Goal: Task Accomplishment & Management: Manage account settings

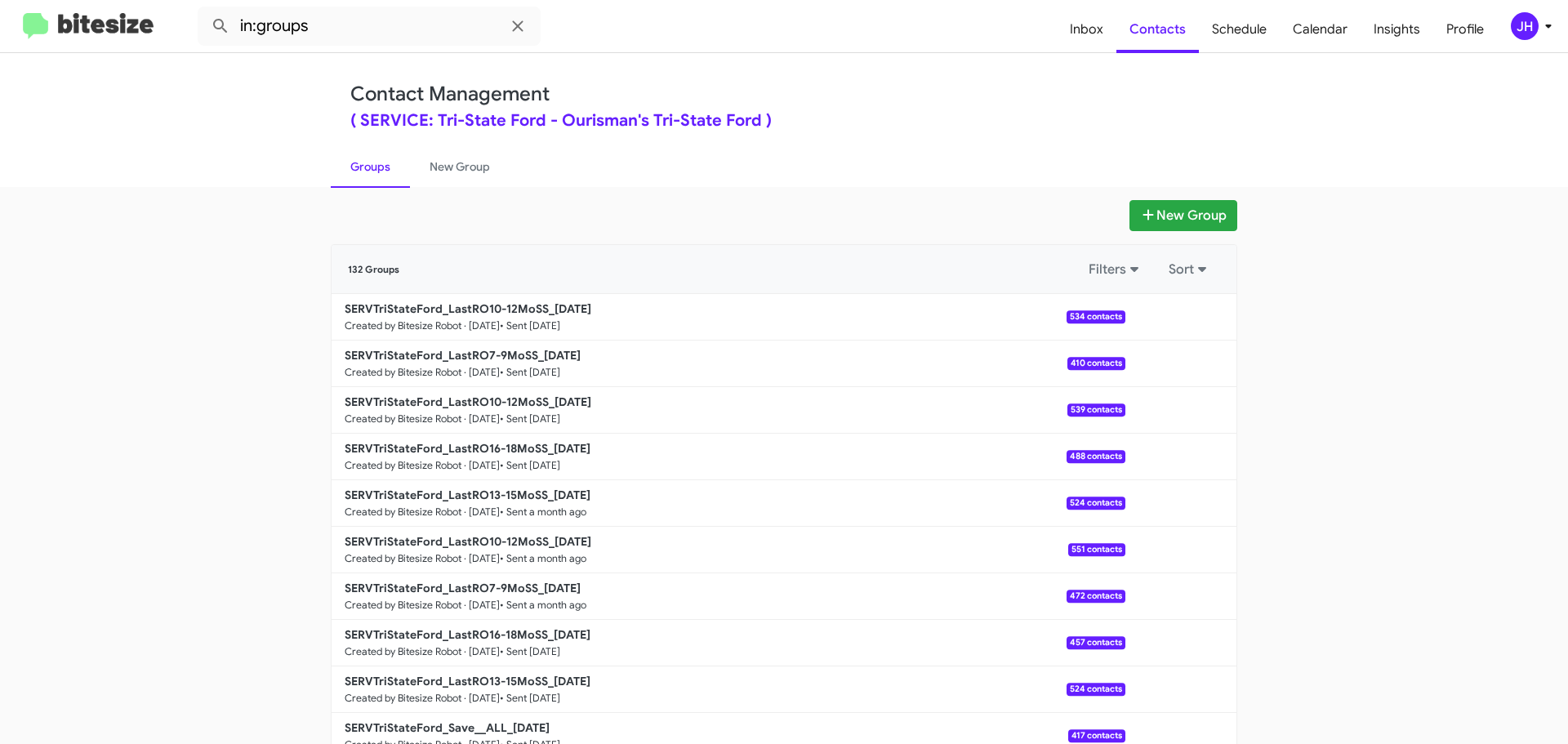
click at [1526, 25] on div "JH" at bounding box center [1524, 25] width 28 height 28
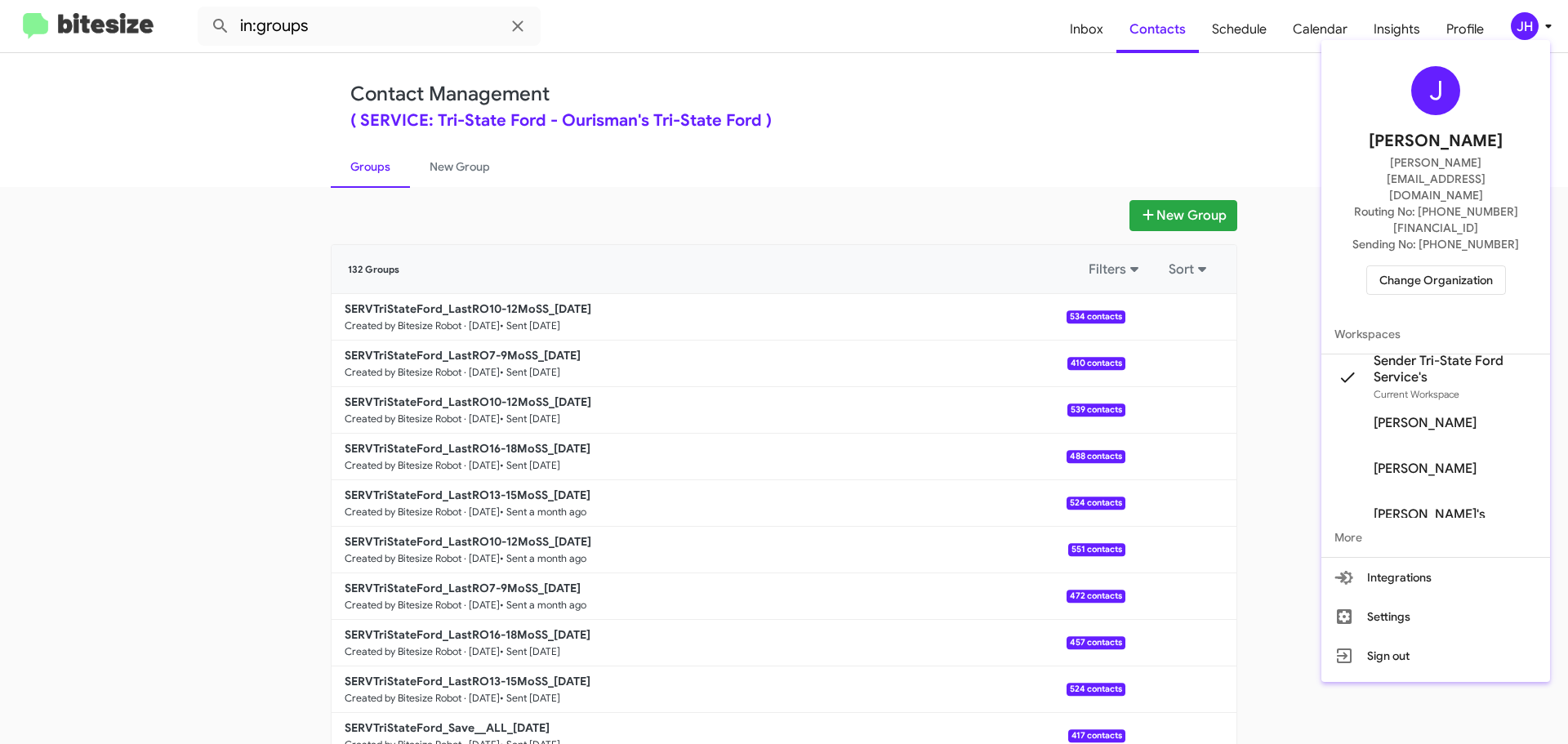
click at [1432, 266] on span "Change Organization" at bounding box center [1436, 280] width 114 height 28
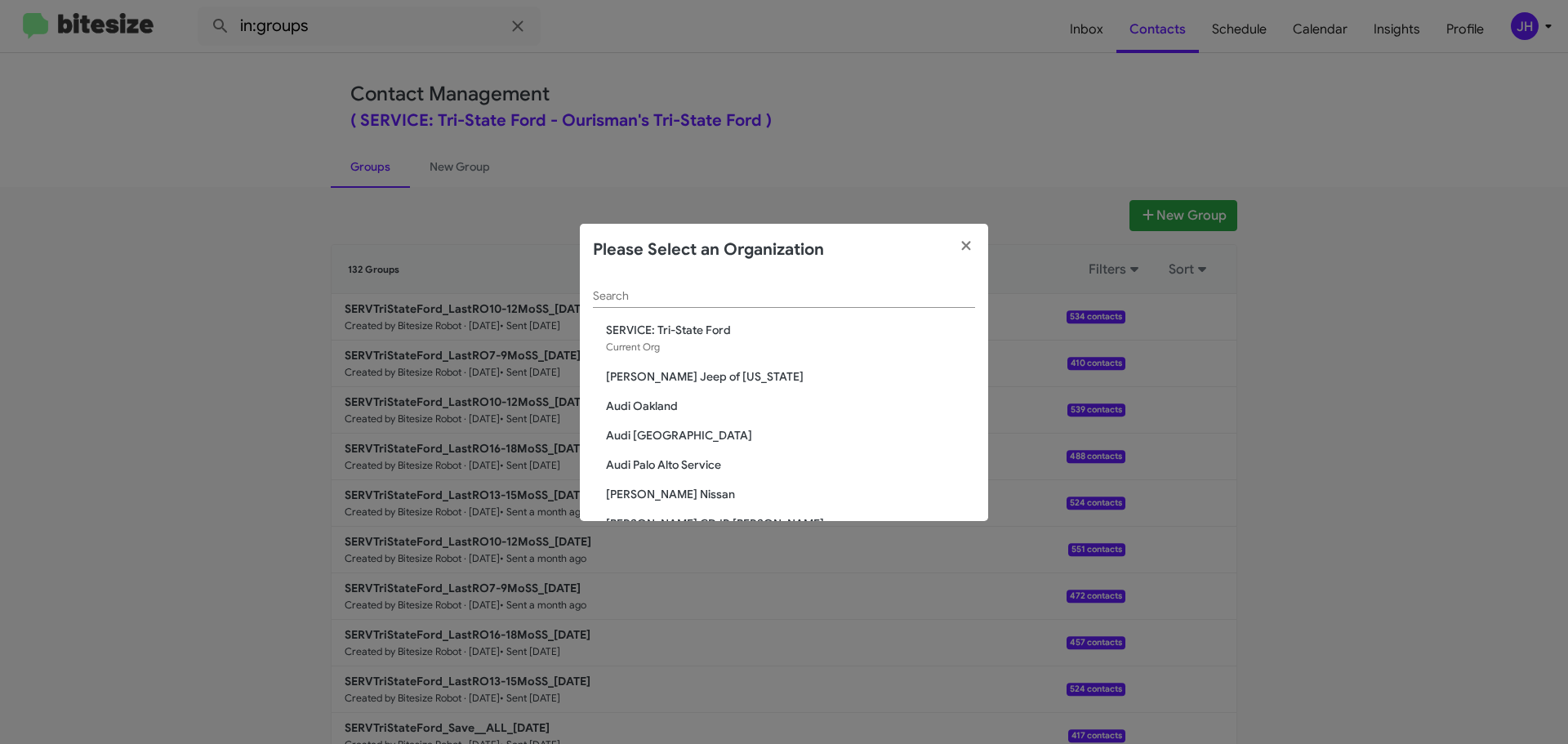
click at [632, 292] on div "Search" at bounding box center [784, 292] width 382 height 32
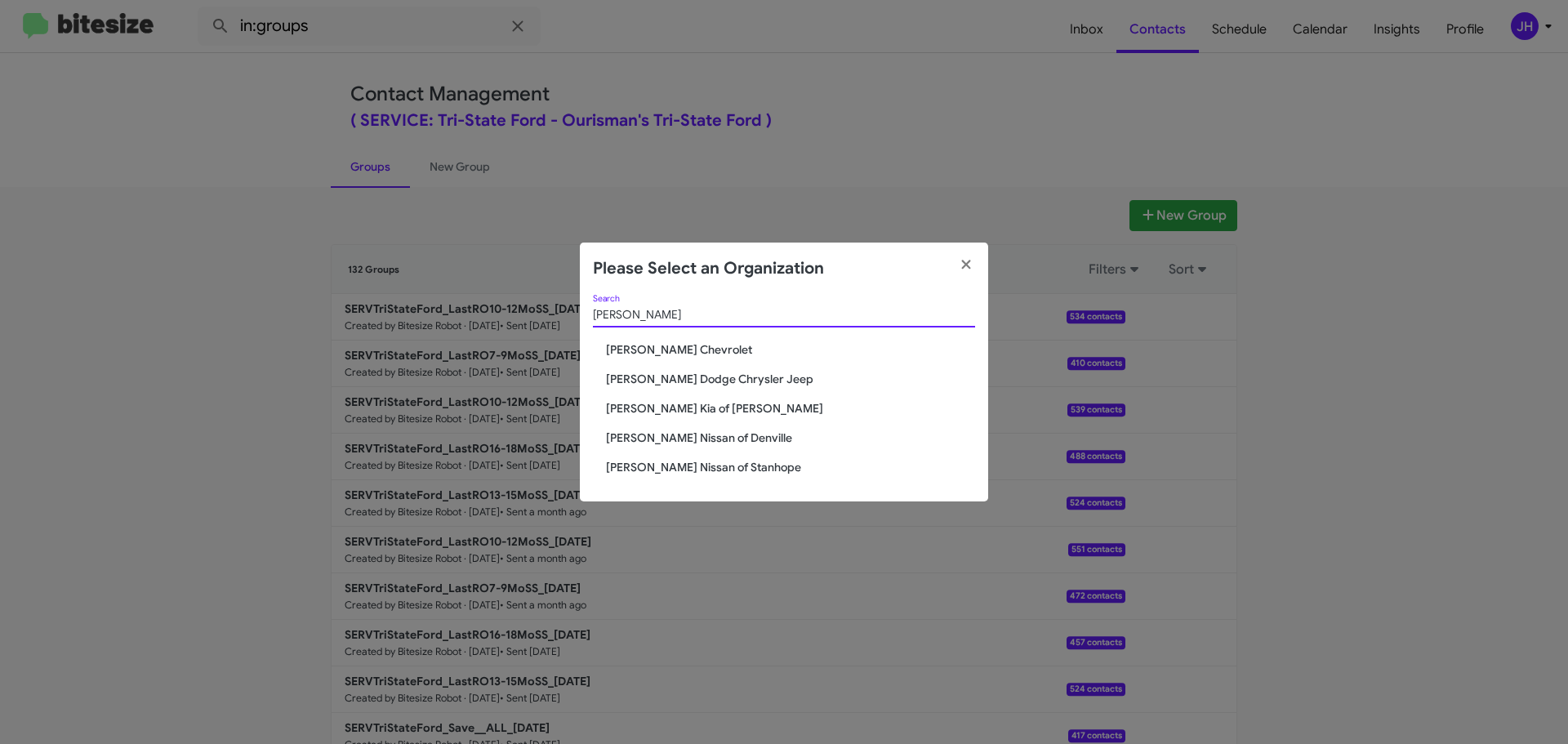
type input "nielsen"
click at [669, 348] on span "[PERSON_NAME] Chevrolet" at bounding box center [790, 349] width 369 height 16
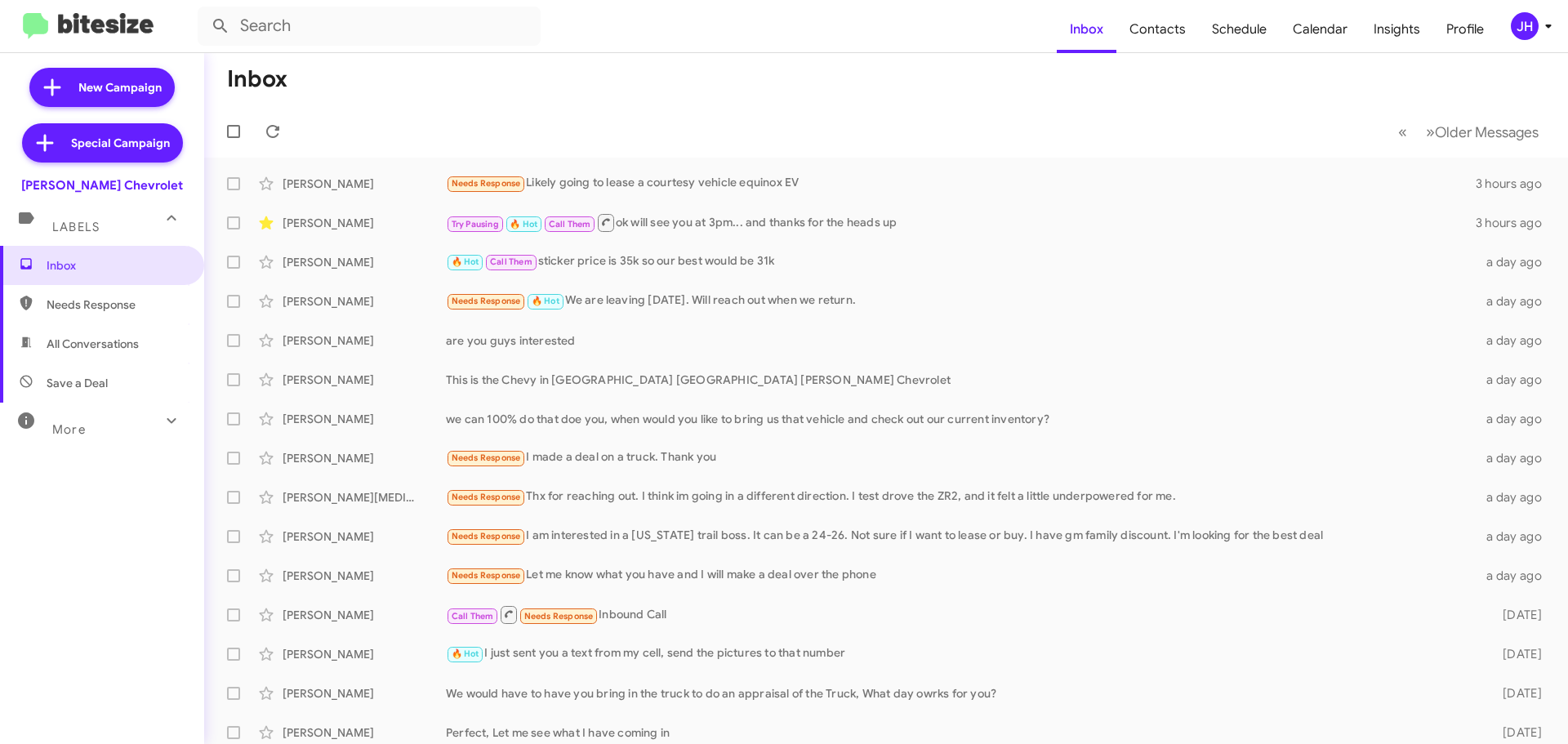
click at [1536, 34] on span "JH" at bounding box center [1534, 25] width 49 height 28
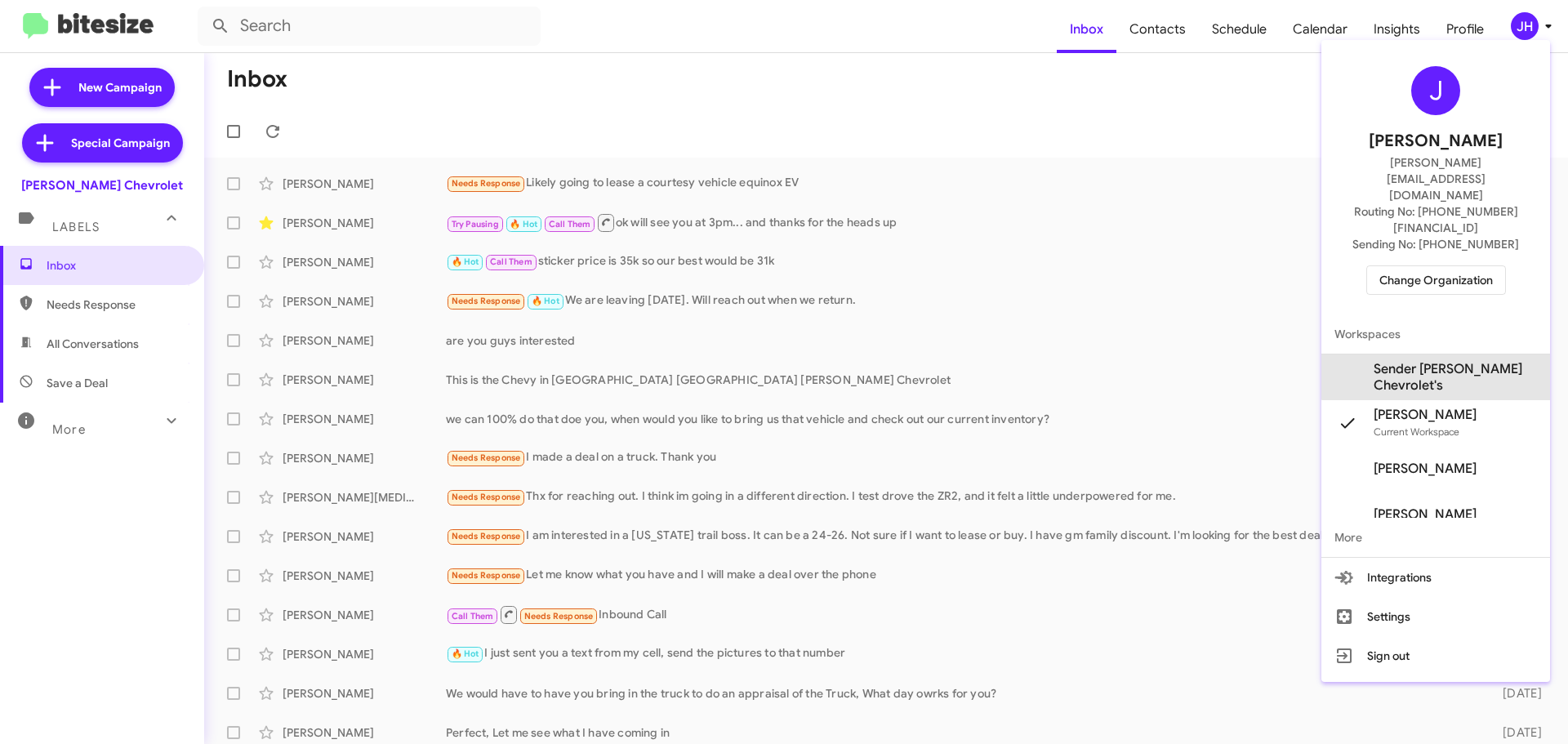
click at [1448, 361] on span "Sender Nielsen Chevrolet's" at bounding box center [1455, 377] width 164 height 33
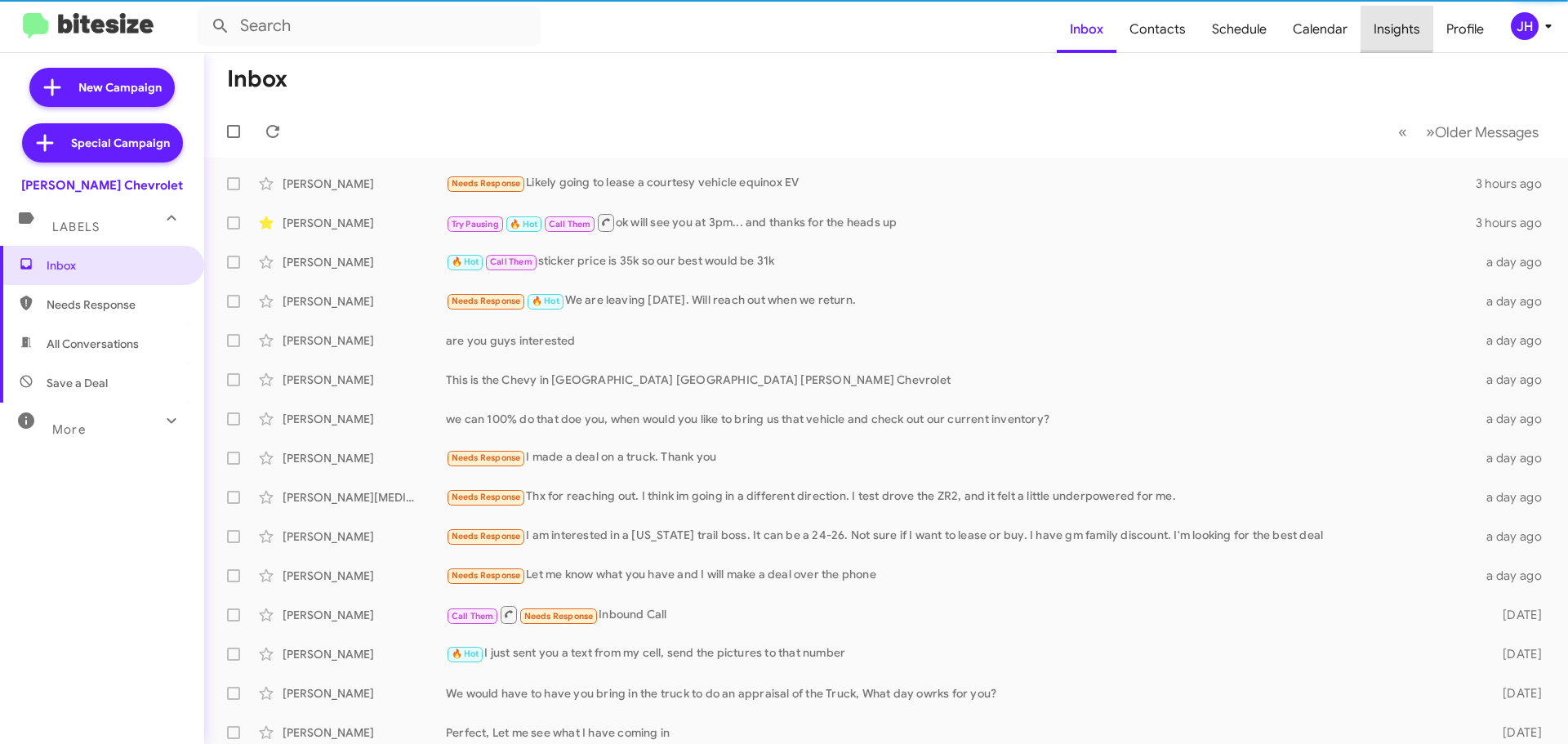
click at [1392, 27] on span "Insights" at bounding box center [1397, 29] width 73 height 47
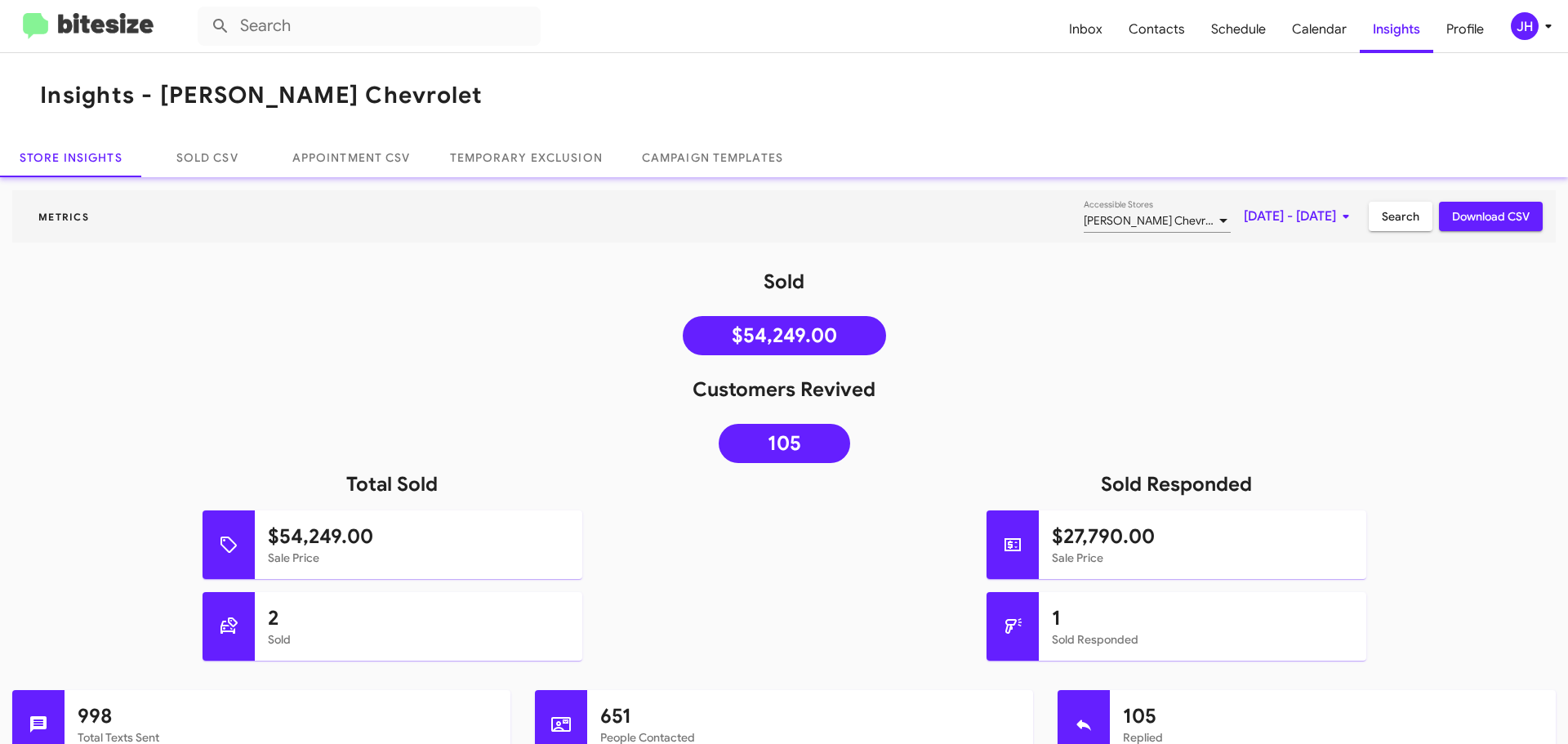
click at [1093, 220] on span "[PERSON_NAME] Chevrolet" at bounding box center [1154, 220] width 141 height 15
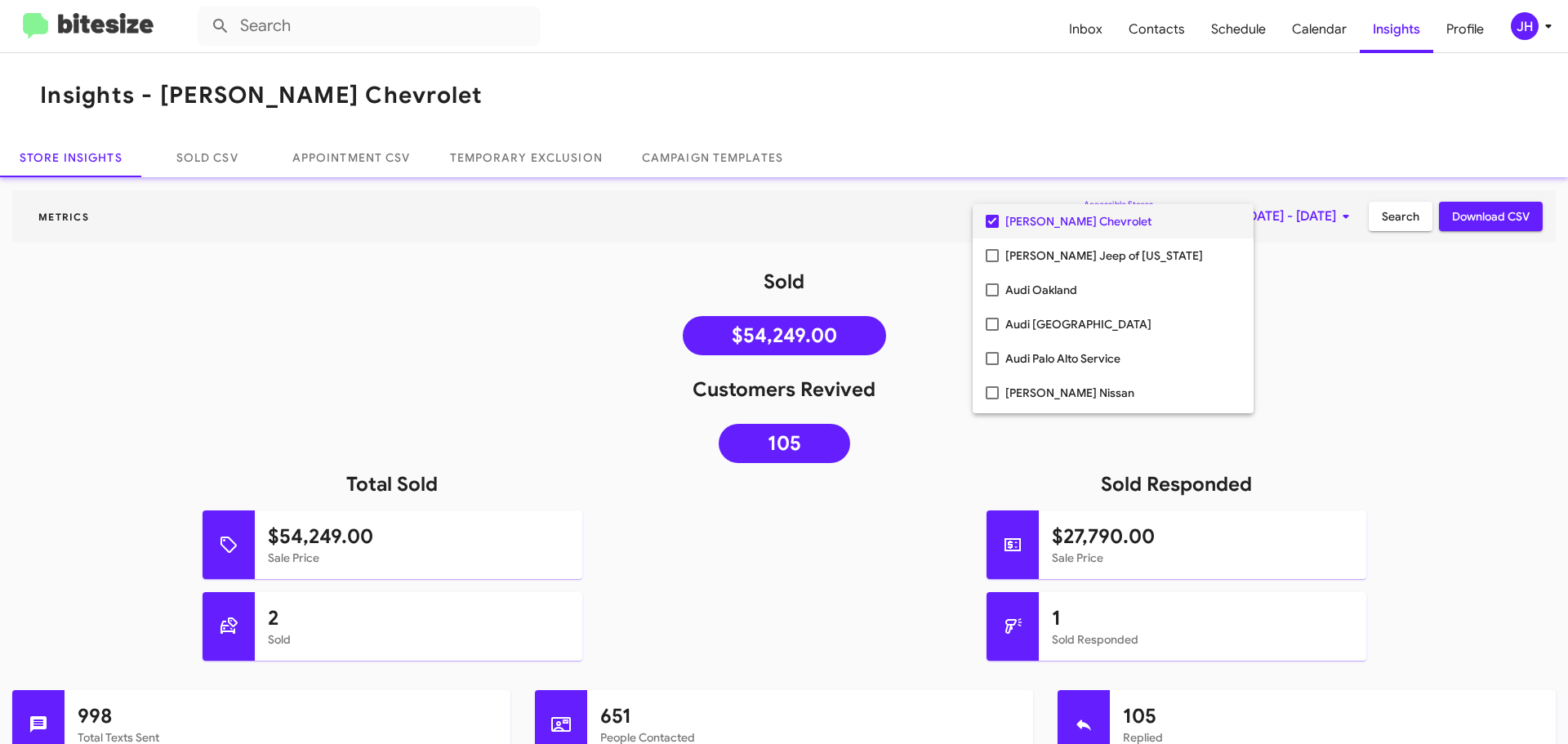
click at [1070, 180] on div at bounding box center [784, 372] width 1568 height 744
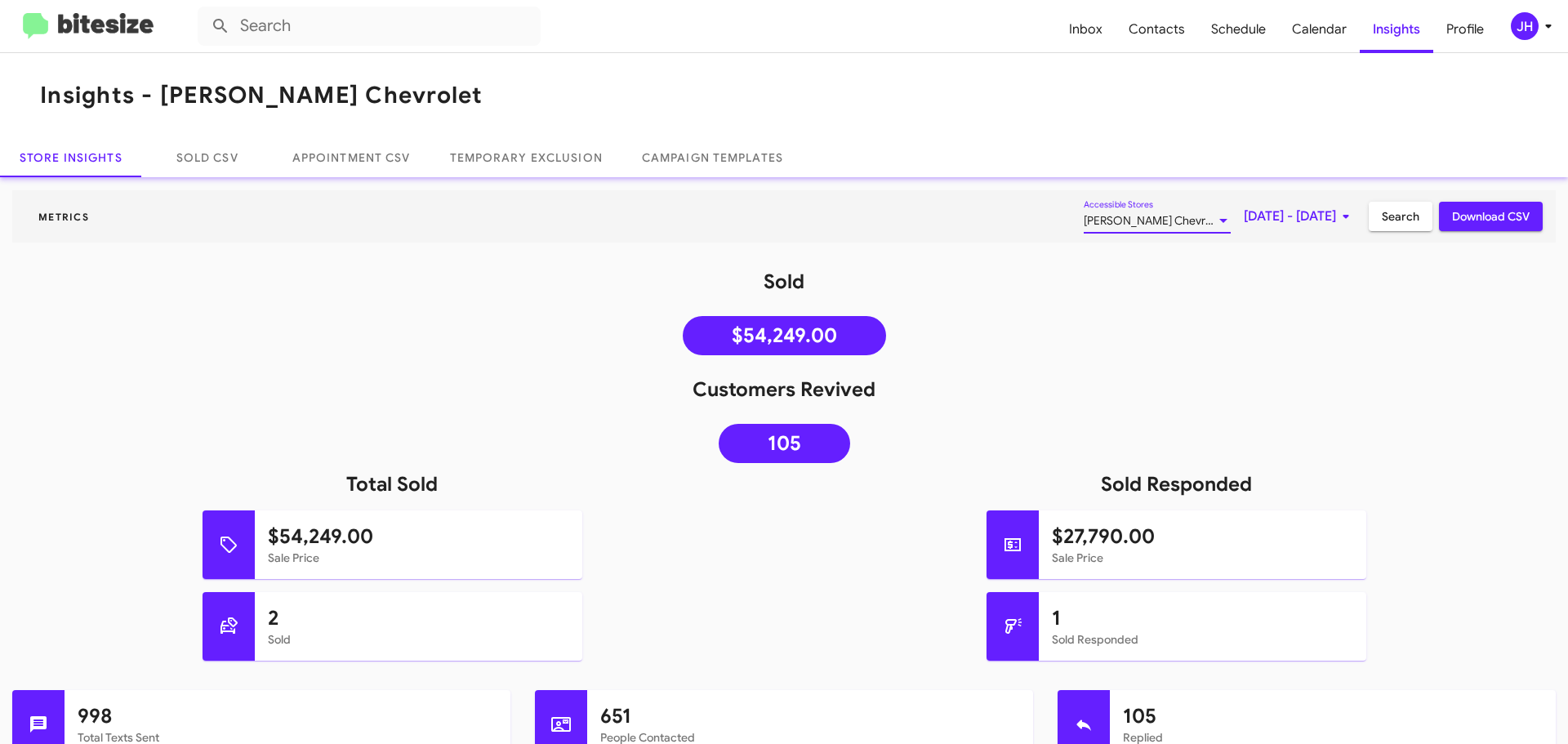
click at [1084, 216] on span "[PERSON_NAME] Chevrolet" at bounding box center [1154, 220] width 141 height 15
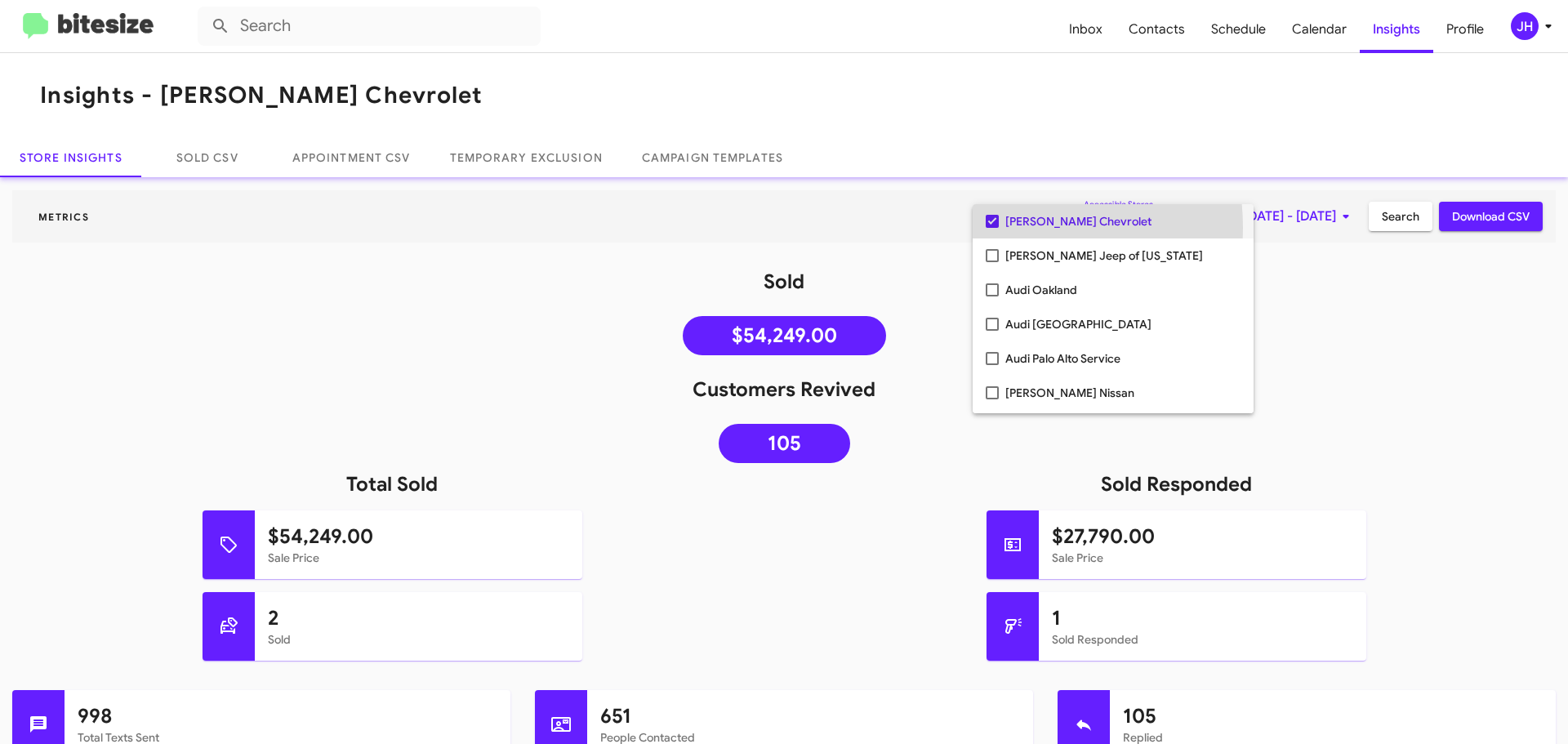
click at [989, 228] on mat-option "Nielsen Chevrolet" at bounding box center [1113, 222] width 281 height 35
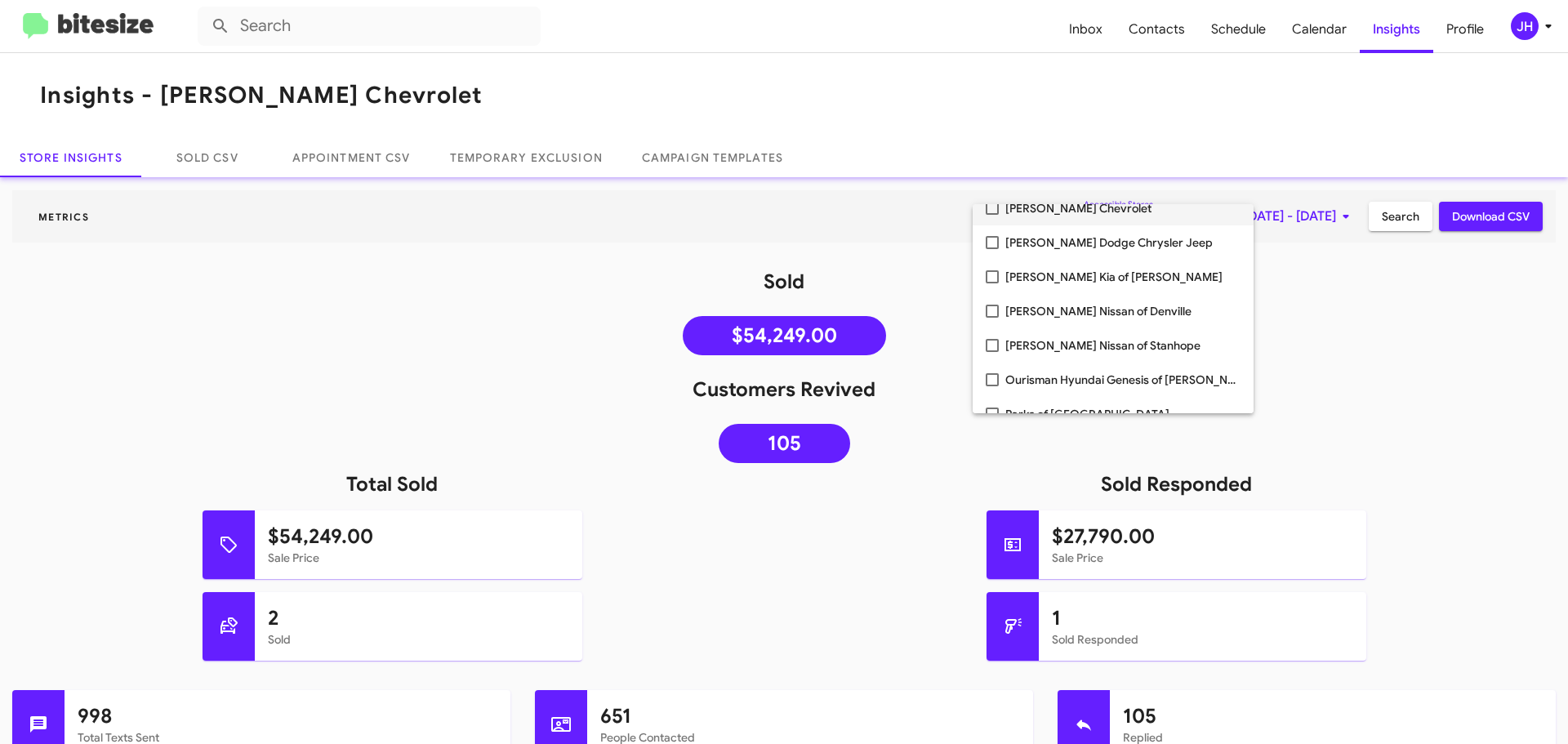
scroll to position [1552, 0]
click at [1068, 246] on span "Nielsen Dodge Chrysler Jeep" at bounding box center [1122, 247] width 236 height 35
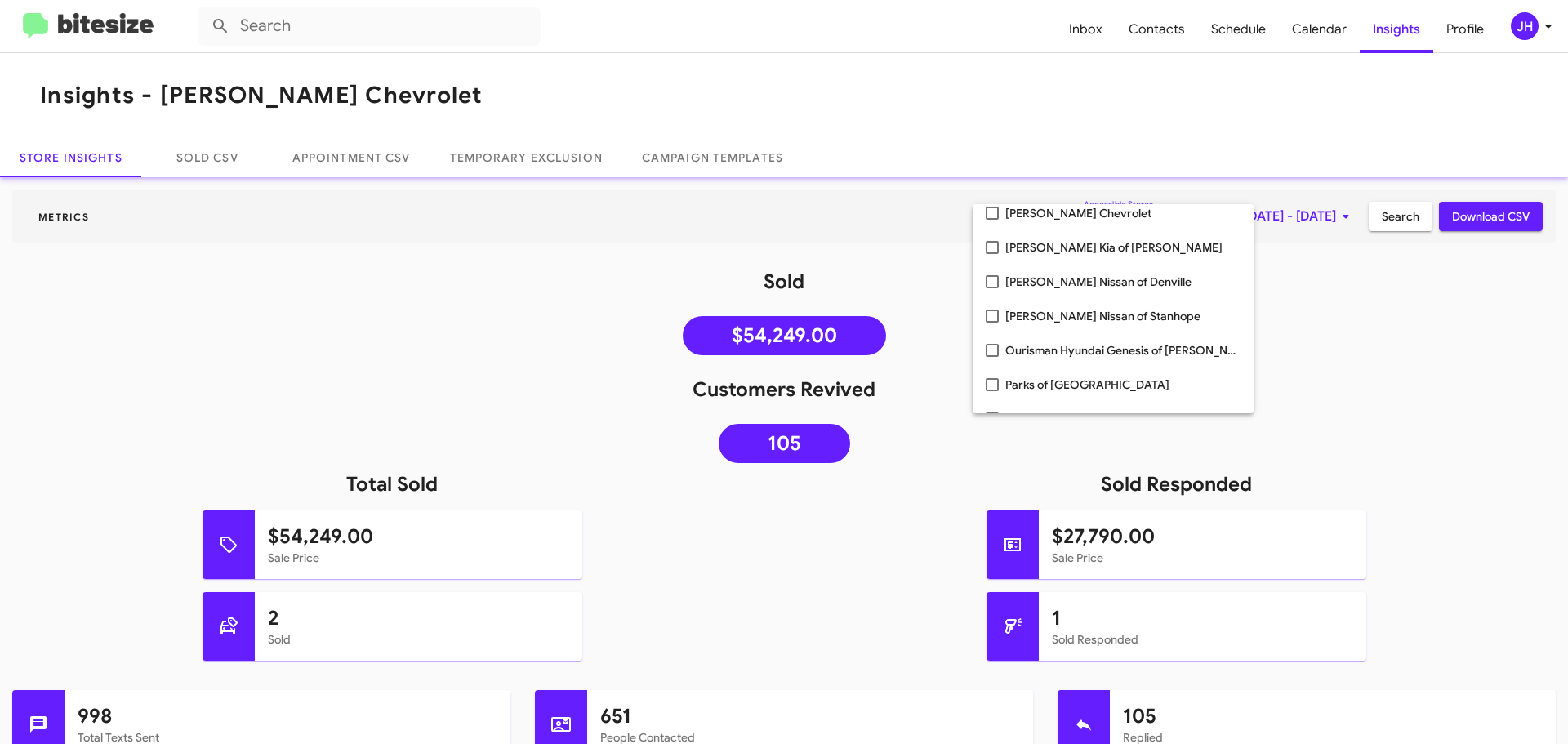
click at [1371, 276] on div at bounding box center [784, 372] width 1568 height 744
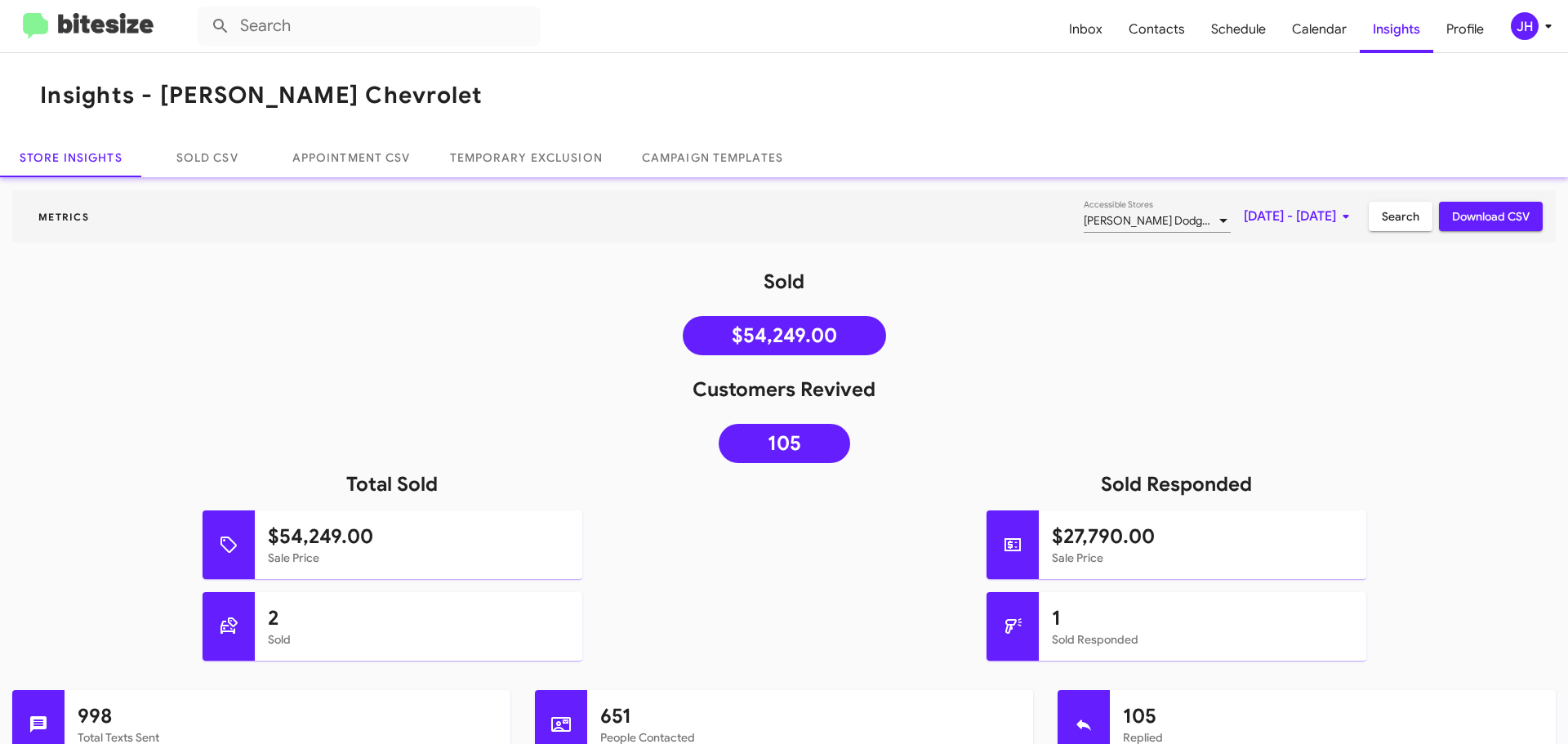
click at [1395, 222] on span "Search" at bounding box center [1400, 216] width 37 height 29
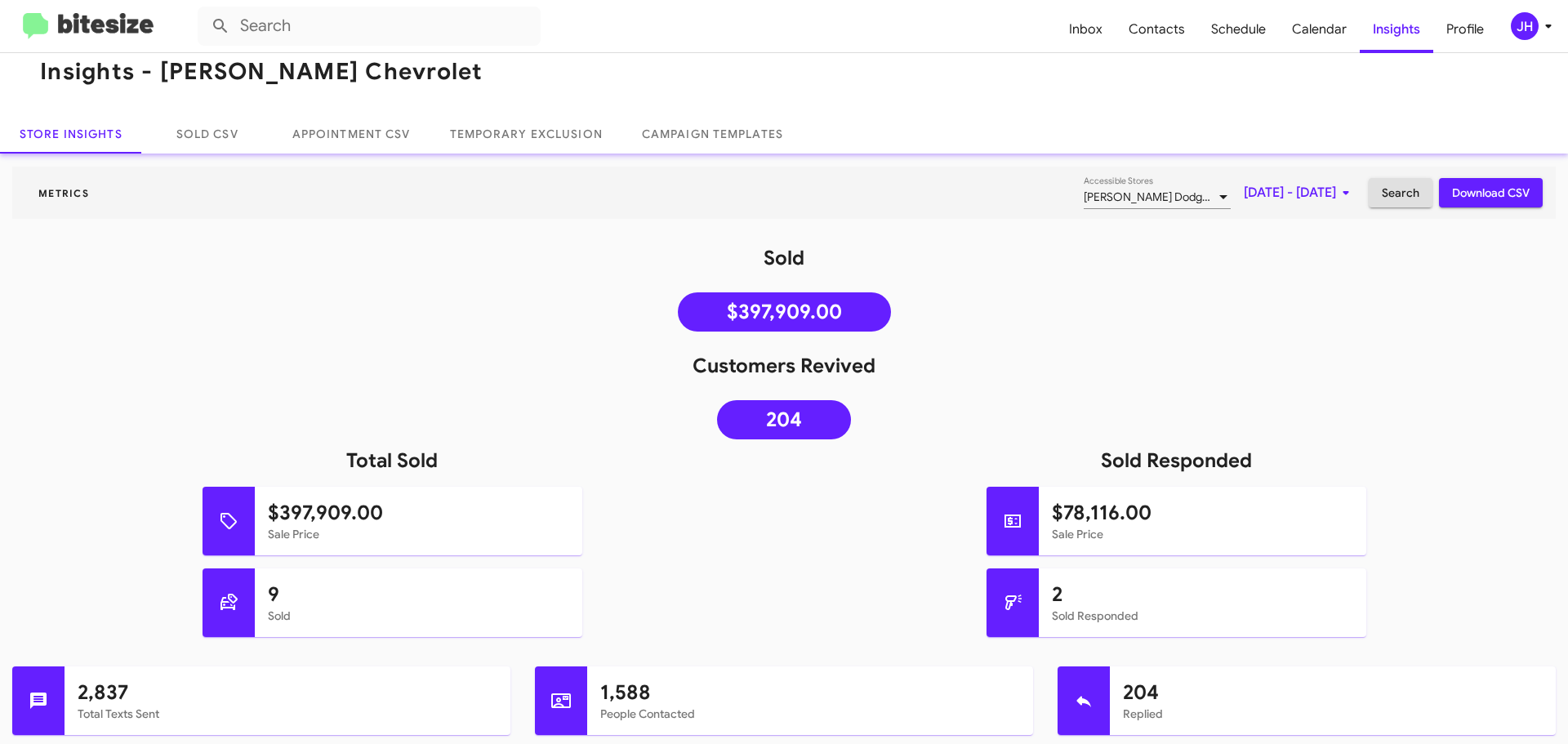
scroll to position [0, 0]
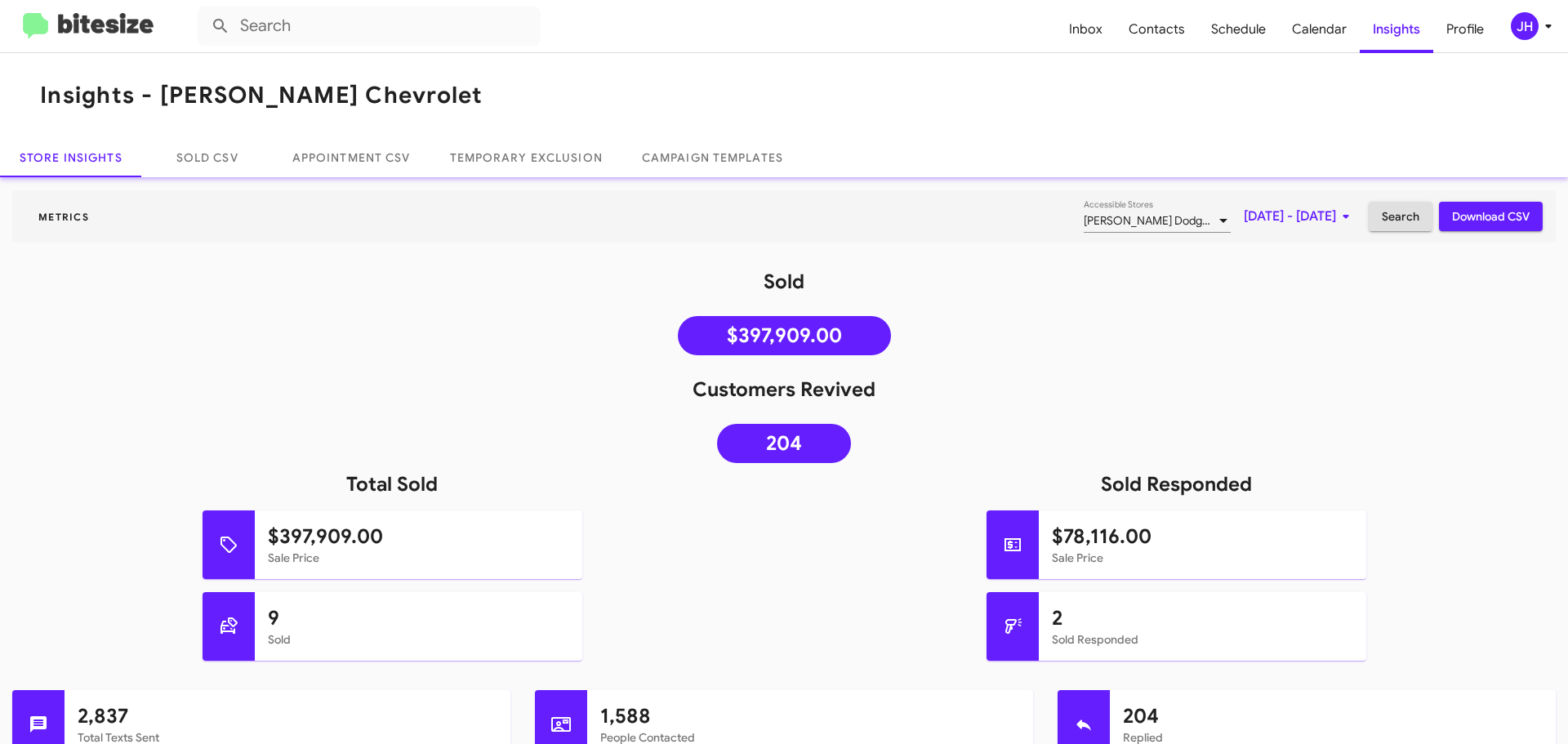
click at [1269, 213] on span "Aug 1, 2025 - Aug 15, 2025" at bounding box center [1300, 216] width 112 height 29
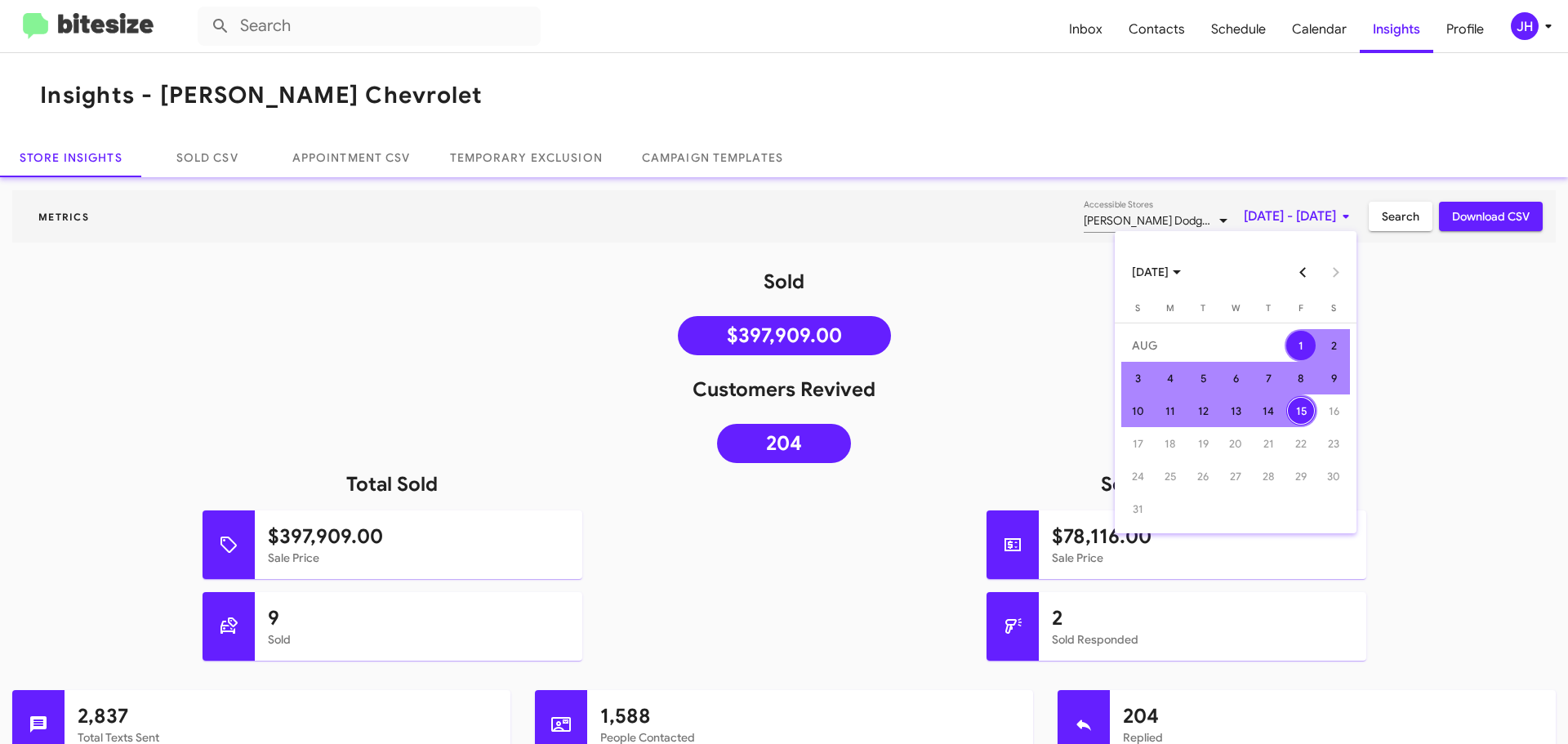
drag, startPoint x: 1419, startPoint y: 338, endPoint x: 1412, endPoint y: 298, distance: 40.6
click at [1419, 329] on div at bounding box center [784, 372] width 1568 height 744
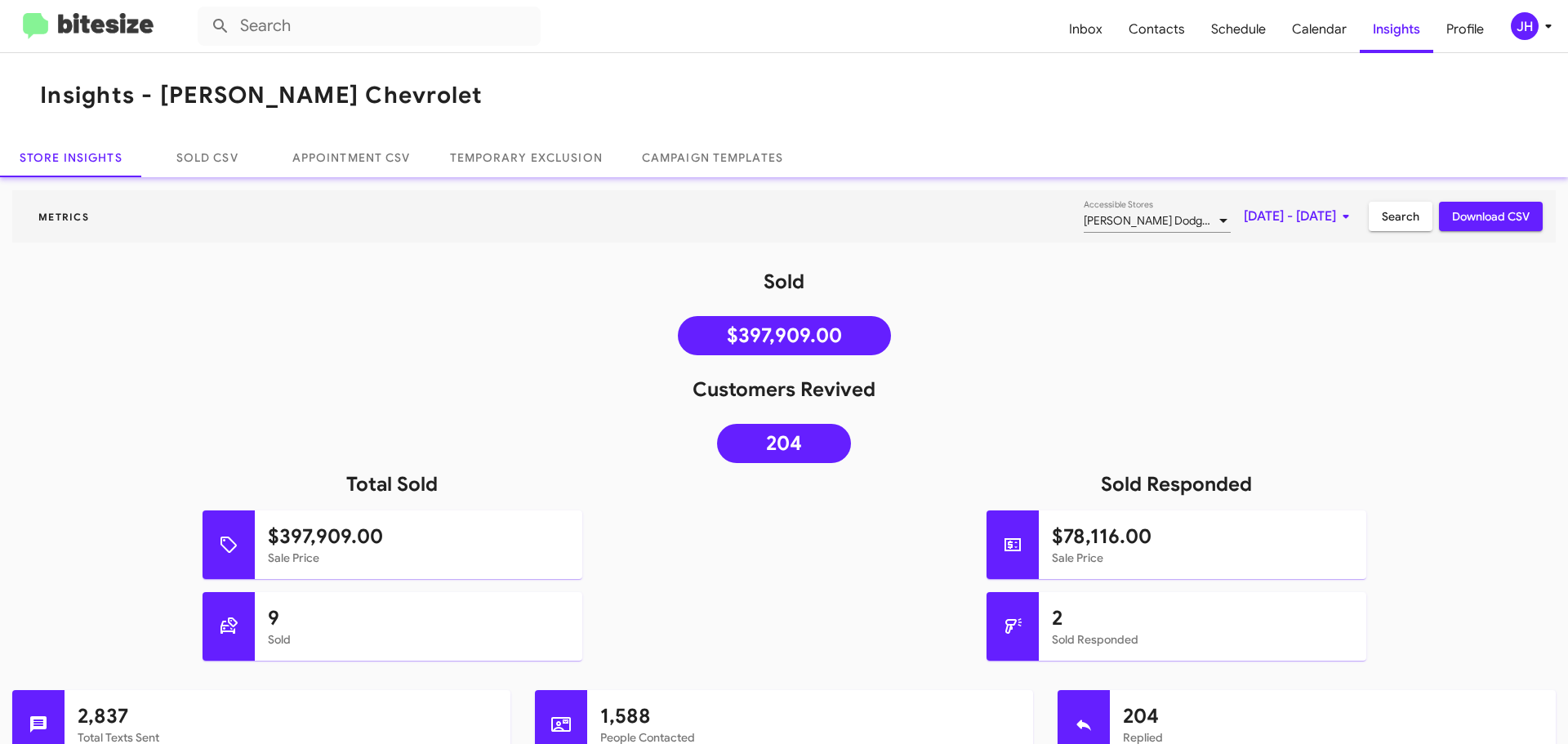
click at [1101, 232] on div "Nielsen Dodge Chrysler Jeep Accessible Stores" at bounding box center [1158, 216] width 147 height 32
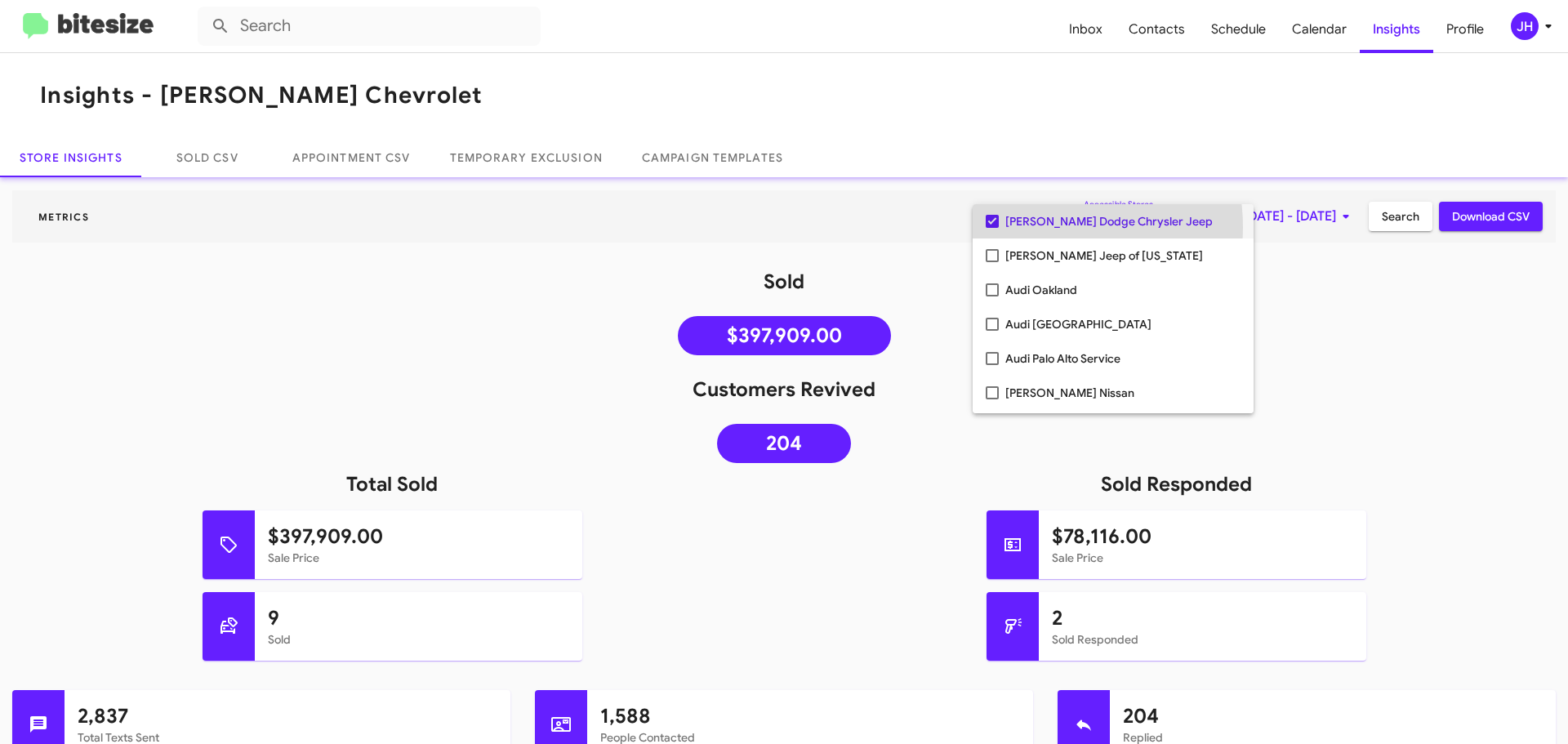
click at [1041, 227] on span "Nielsen Dodge Chrysler Jeep" at bounding box center [1122, 222] width 236 height 35
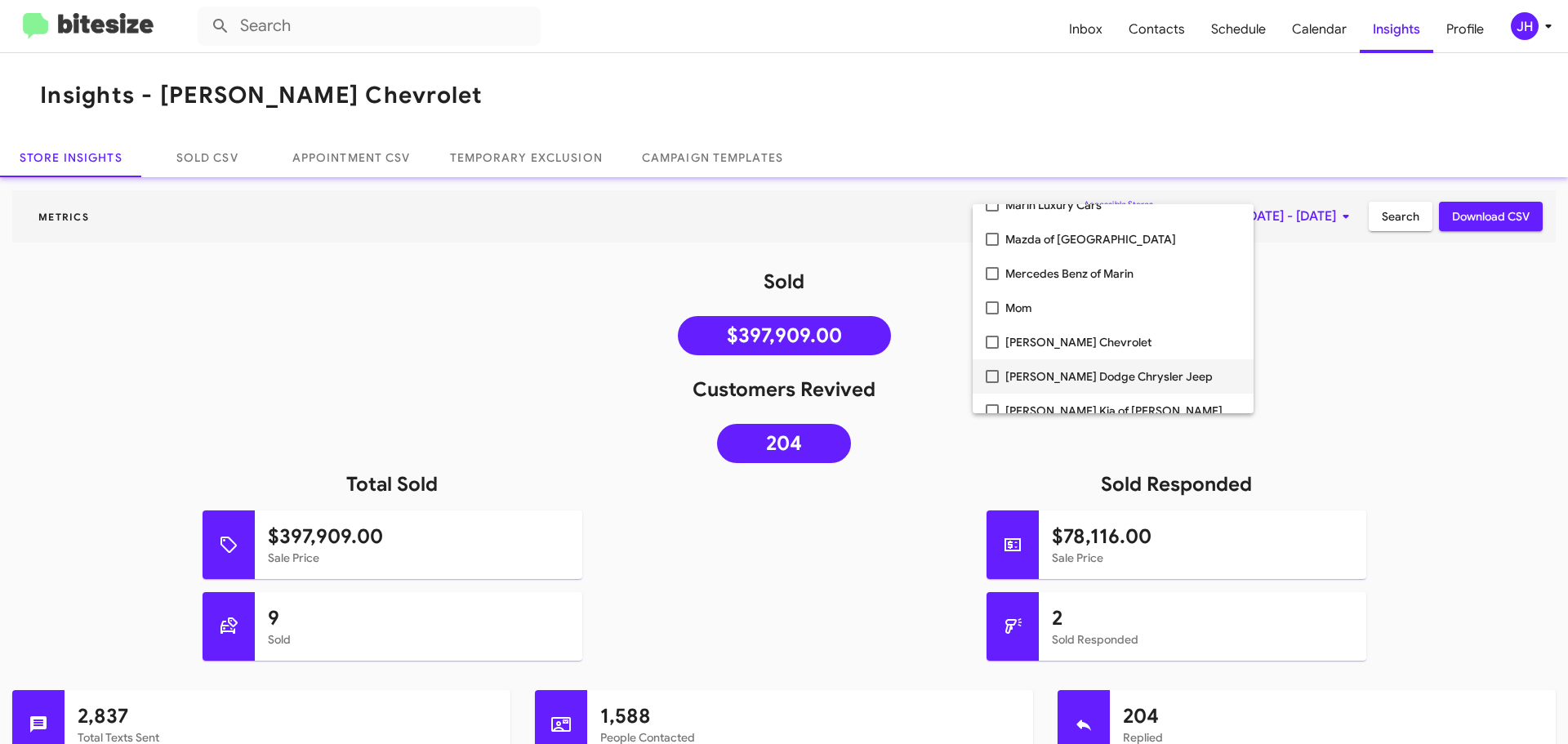
scroll to position [1470, 0]
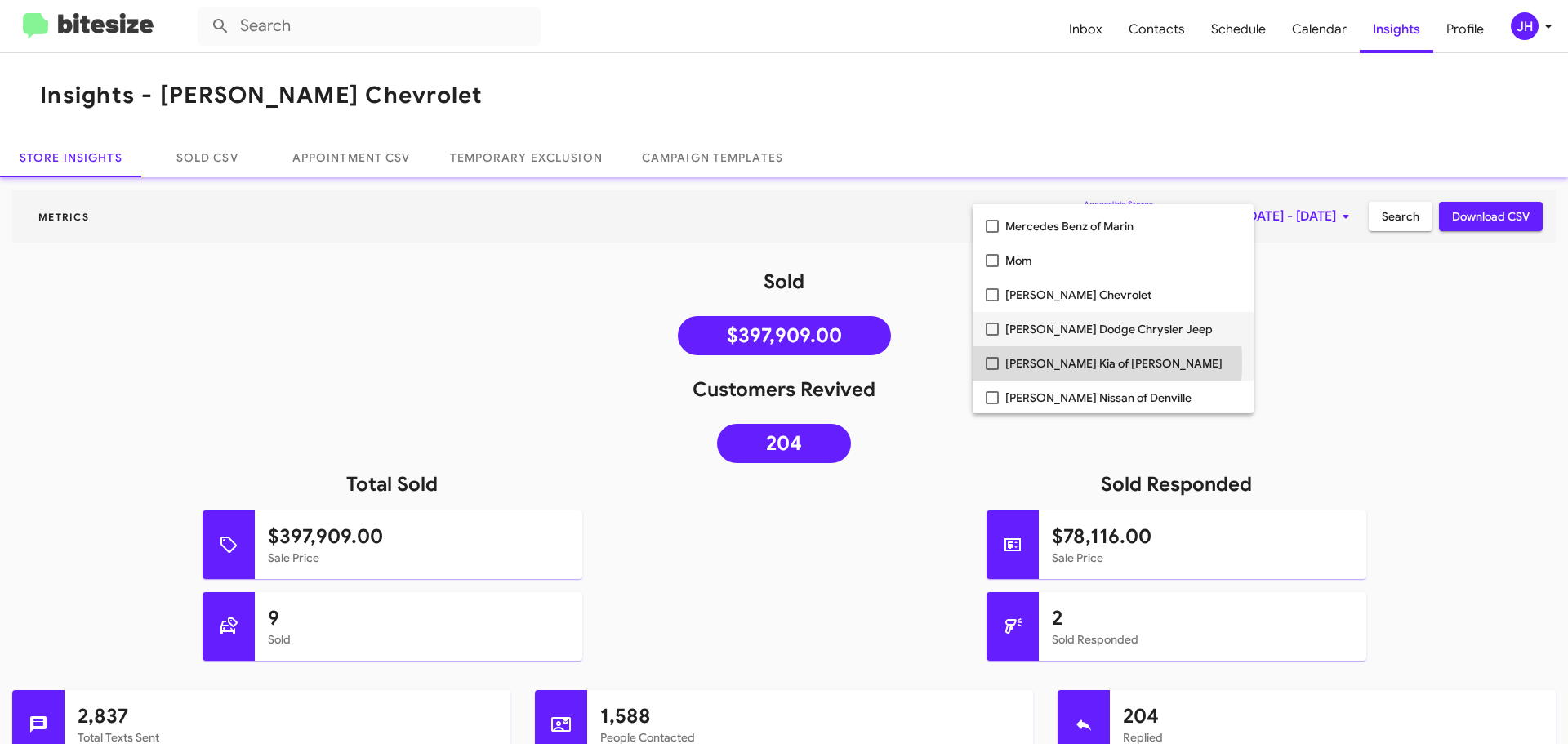
click at [991, 363] on mat-pseudo-checkbox at bounding box center [992, 363] width 13 height 13
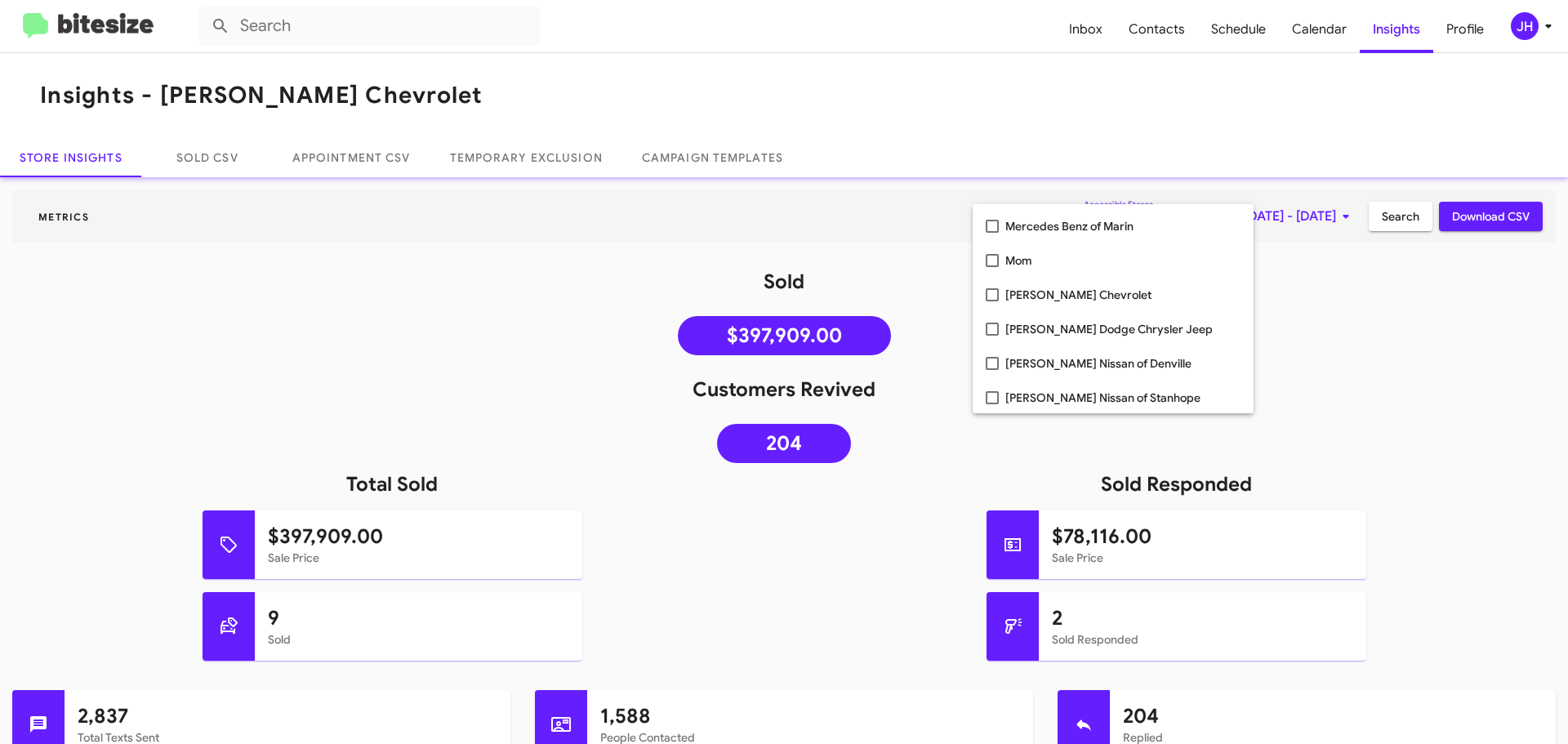
click at [1345, 355] on div at bounding box center [784, 372] width 1568 height 744
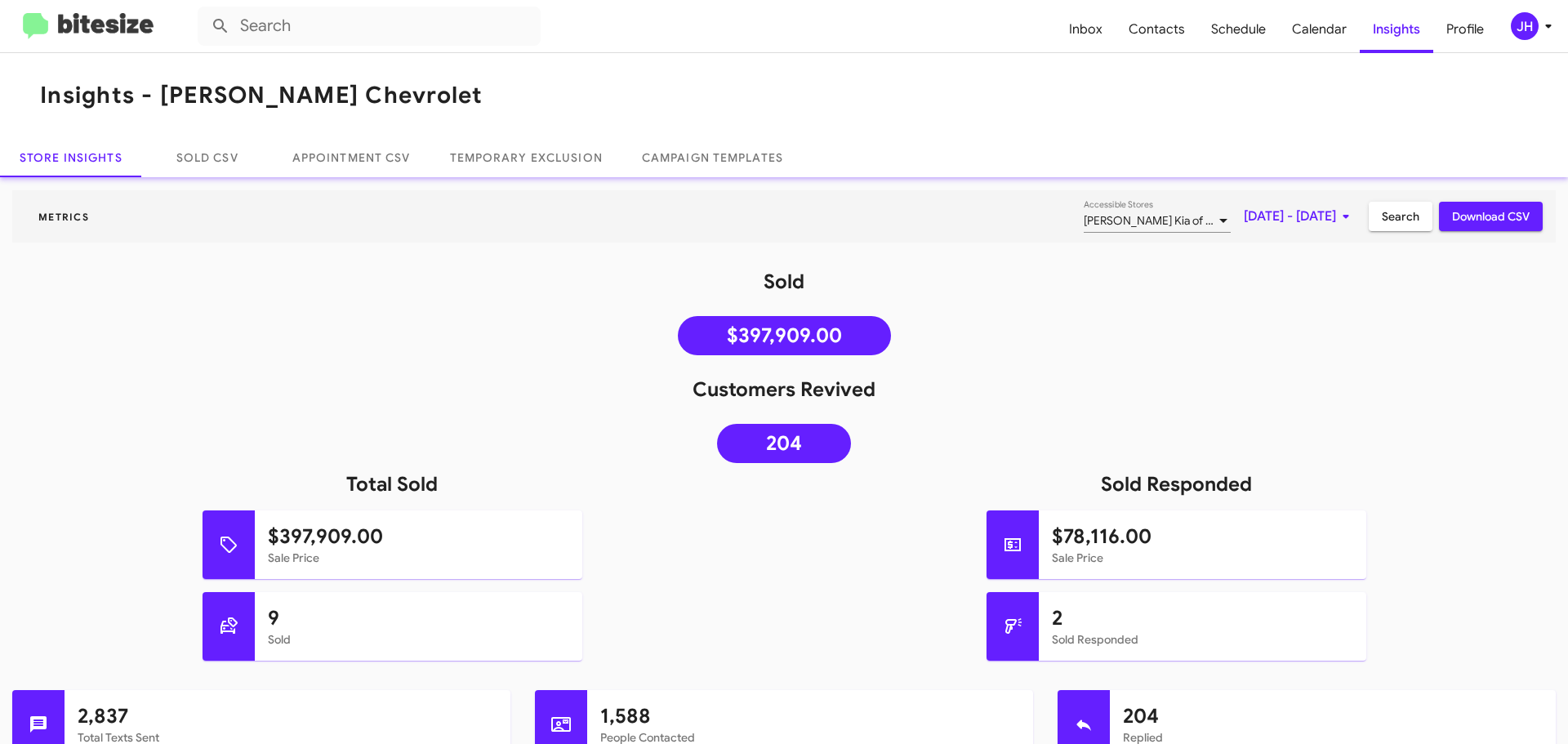
click at [1382, 223] on span "Search" at bounding box center [1400, 216] width 37 height 29
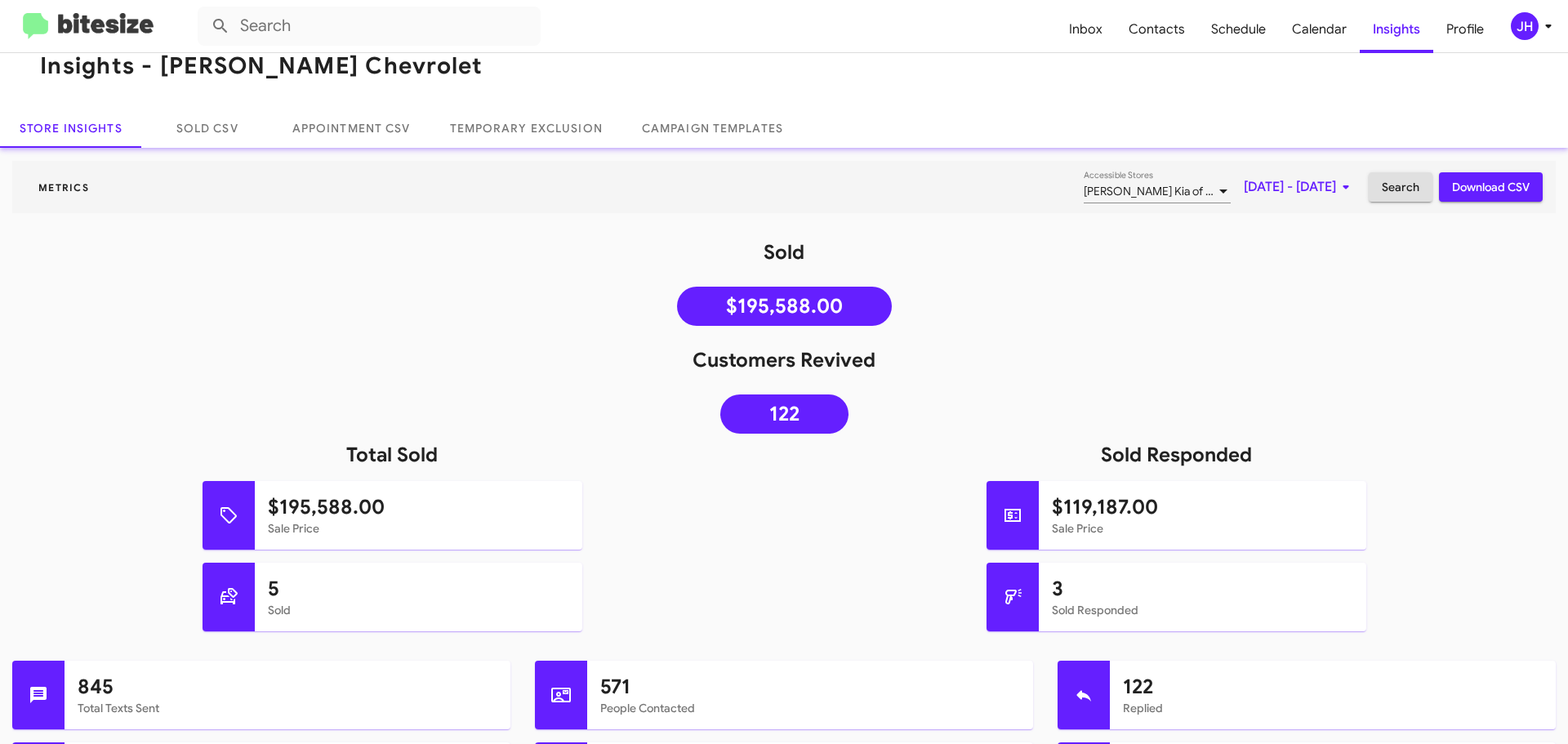
scroll to position [0, 0]
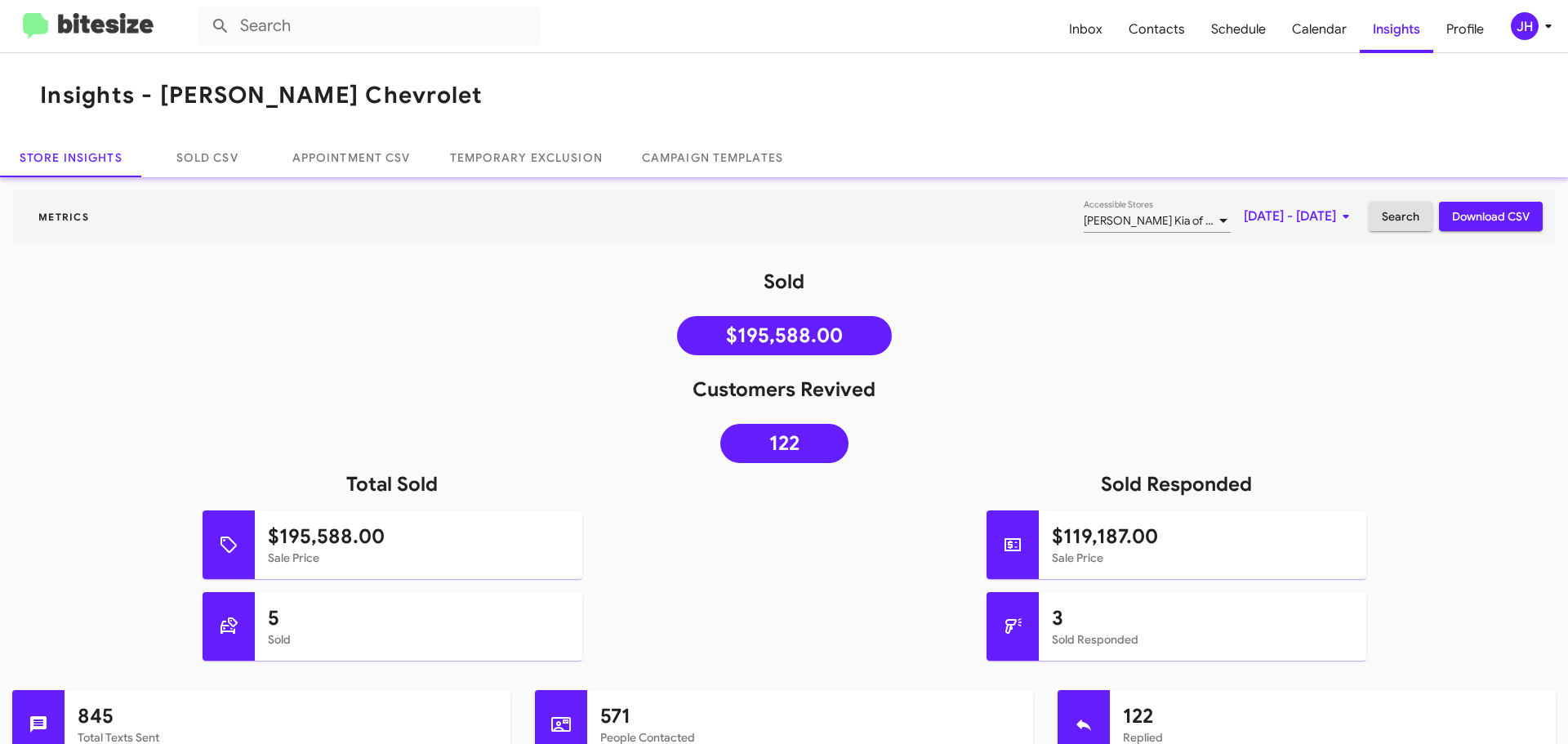
click at [1093, 223] on span "Nielsen Kia of Newton" at bounding box center [1189, 220] width 210 height 15
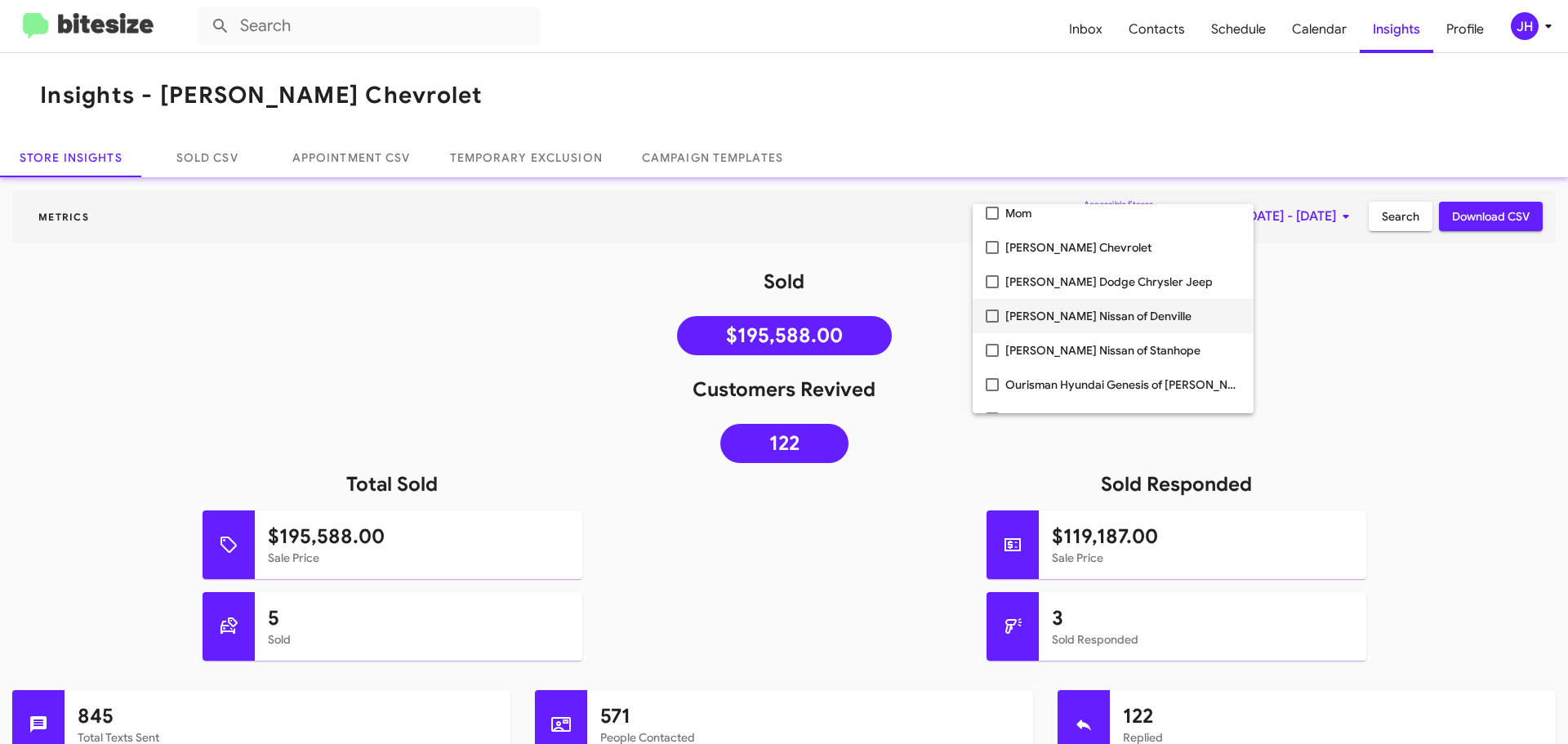
click at [991, 316] on mat-pseudo-checkbox at bounding box center [992, 316] width 13 height 13
click at [1363, 275] on div at bounding box center [784, 372] width 1568 height 744
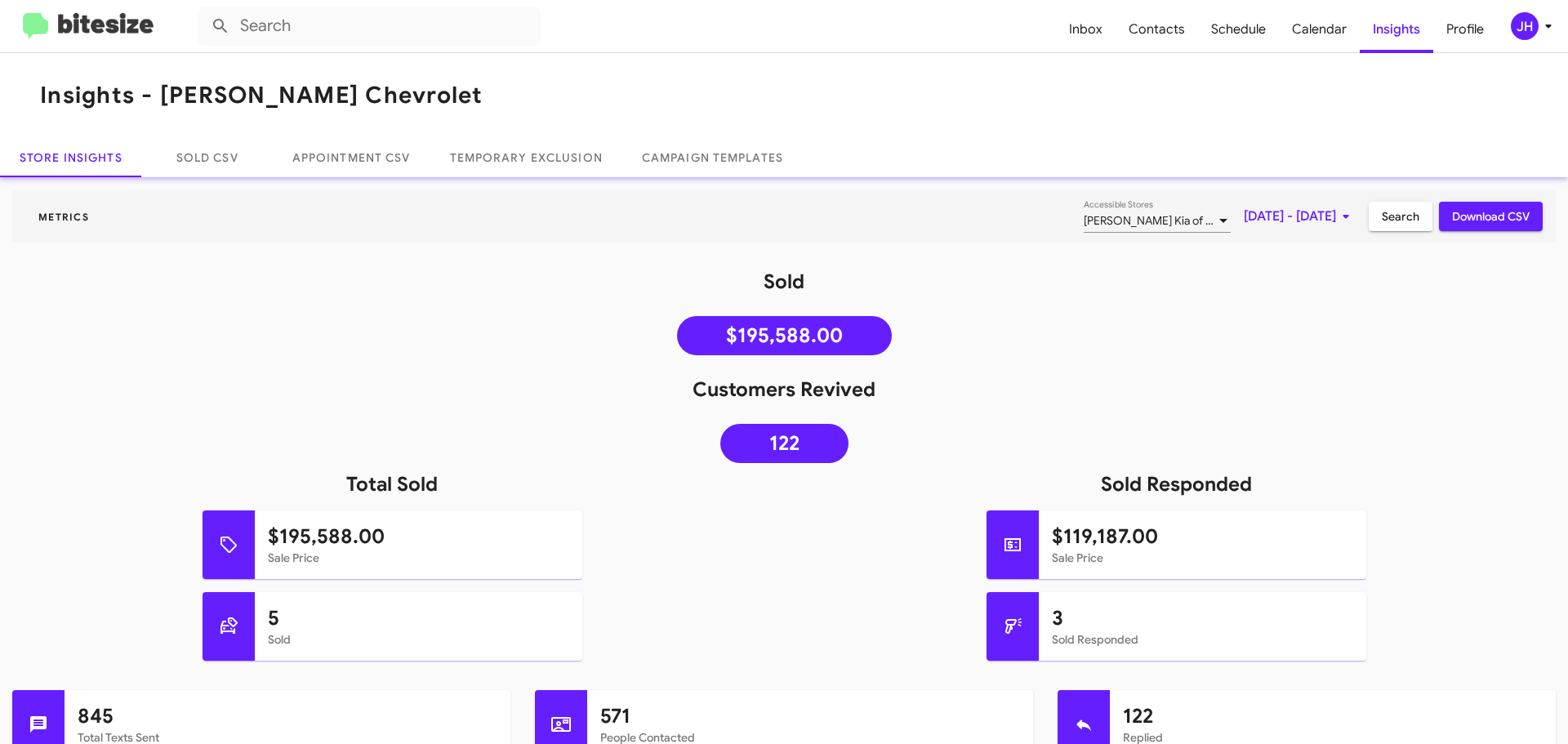
click at [1084, 228] on div "Nielsen Kia of Newton, Nielsen Nissan of Denville Accessible Stores" at bounding box center [1158, 216] width 147 height 32
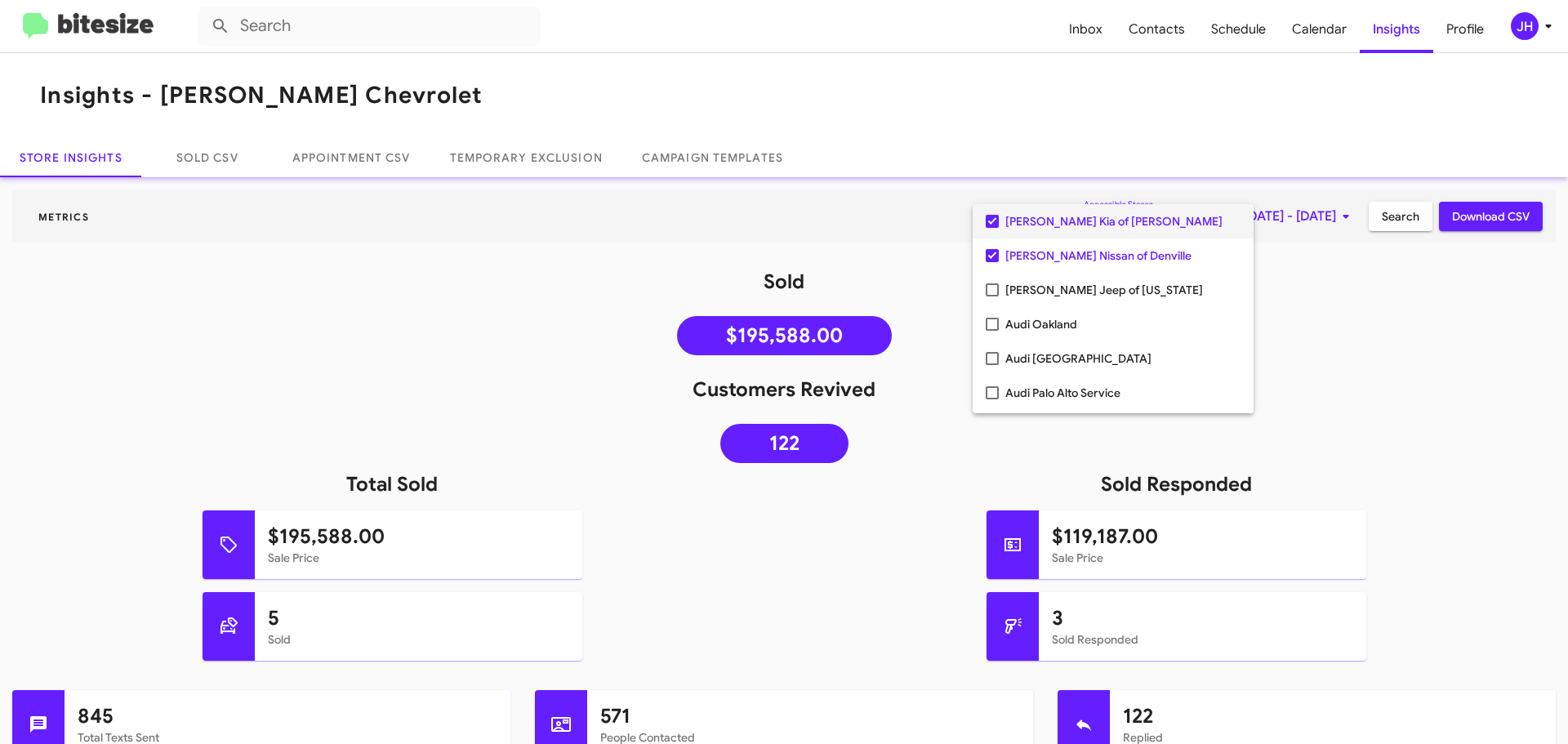
click at [1005, 229] on span "Nielsen Kia of Newton" at bounding box center [1122, 222] width 236 height 35
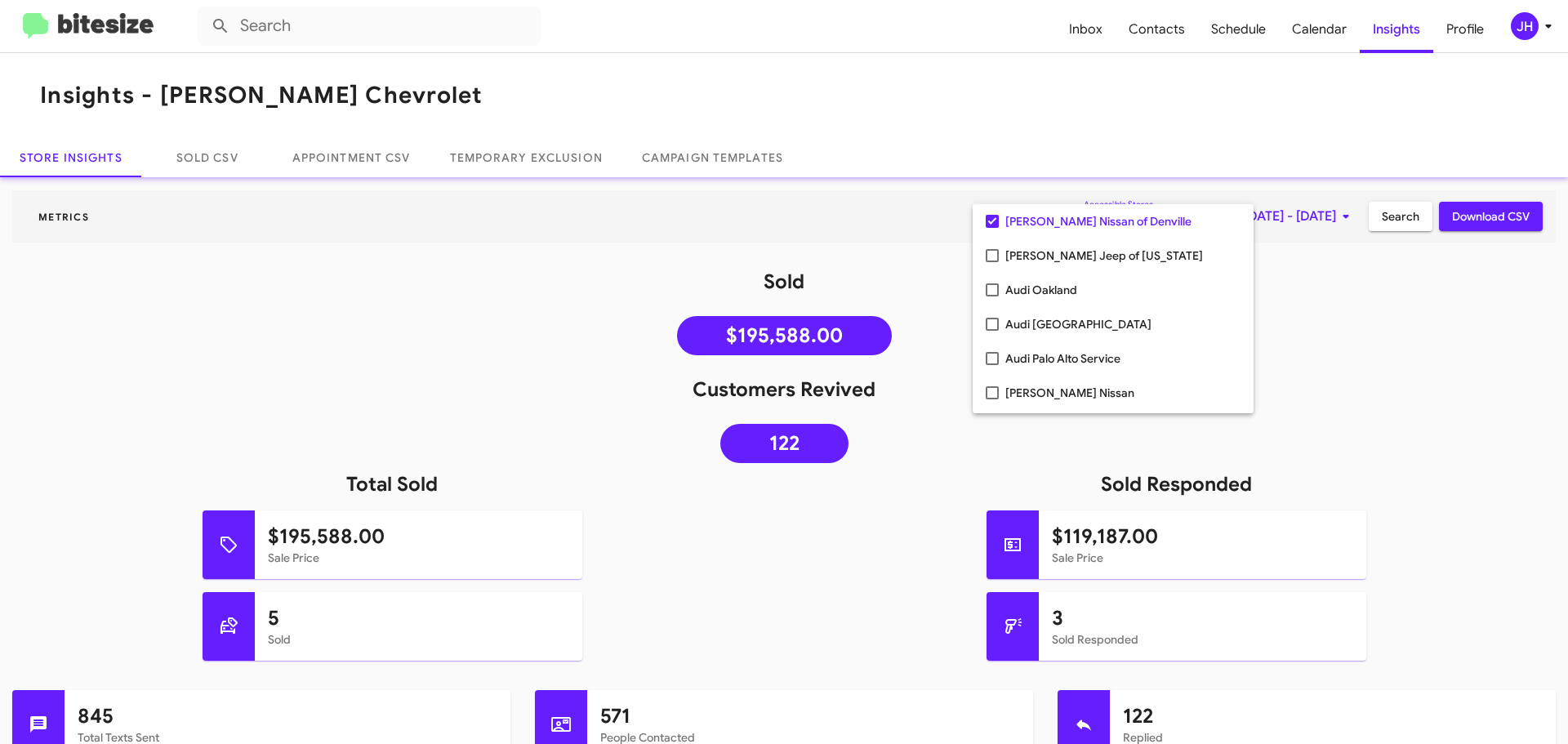
click at [1358, 296] on div at bounding box center [784, 372] width 1568 height 744
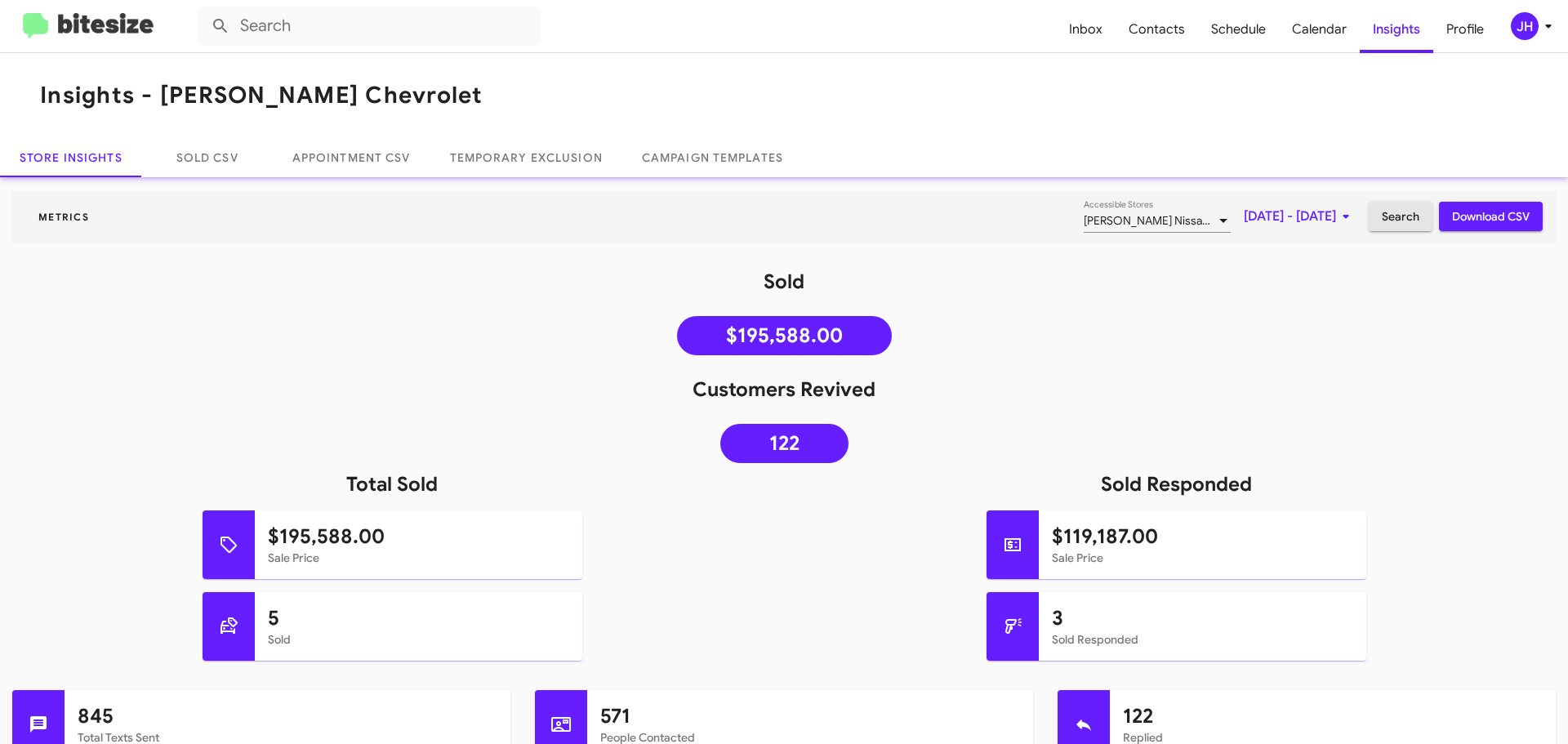
click at [1400, 226] on span "Search" at bounding box center [1400, 216] width 37 height 29
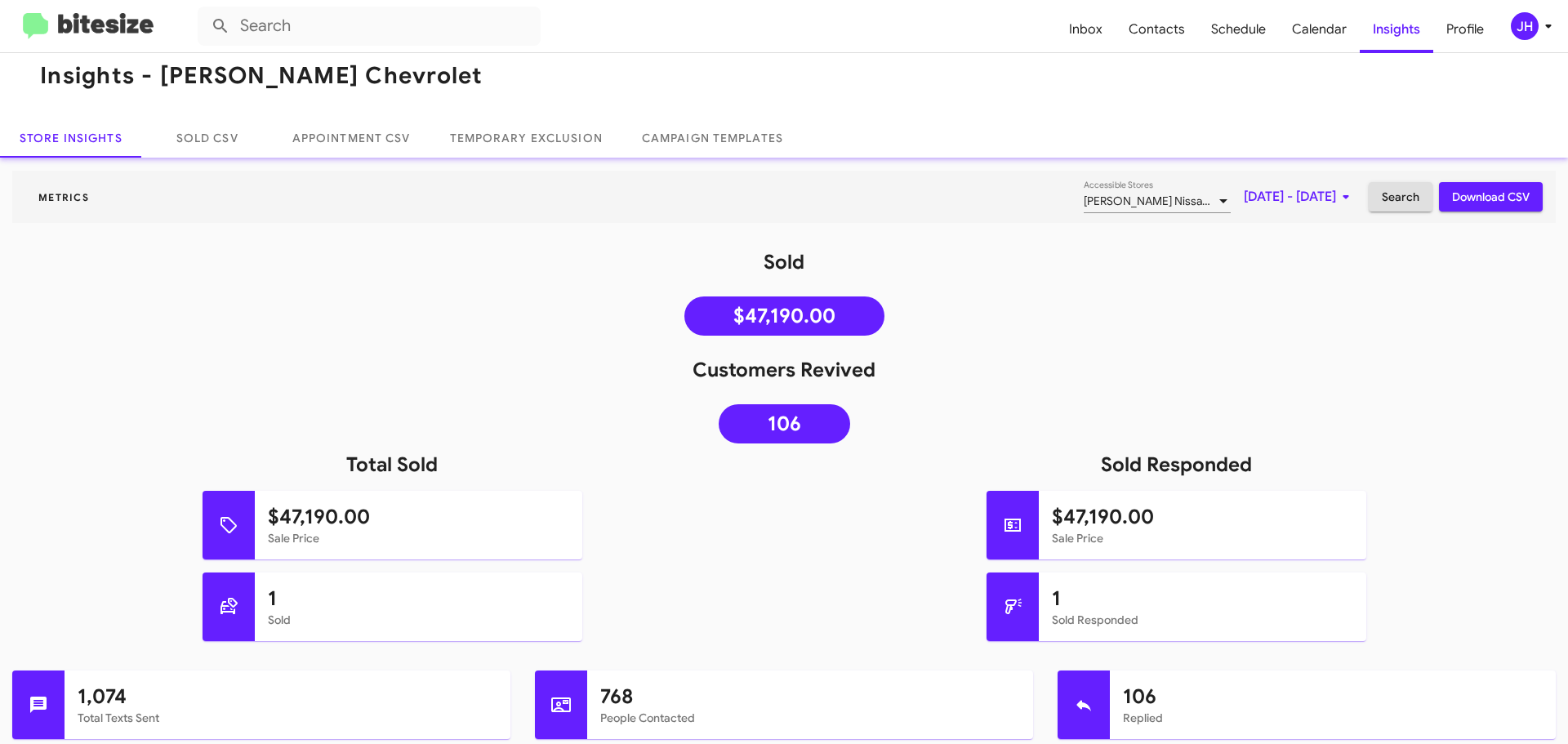
scroll to position [0, 0]
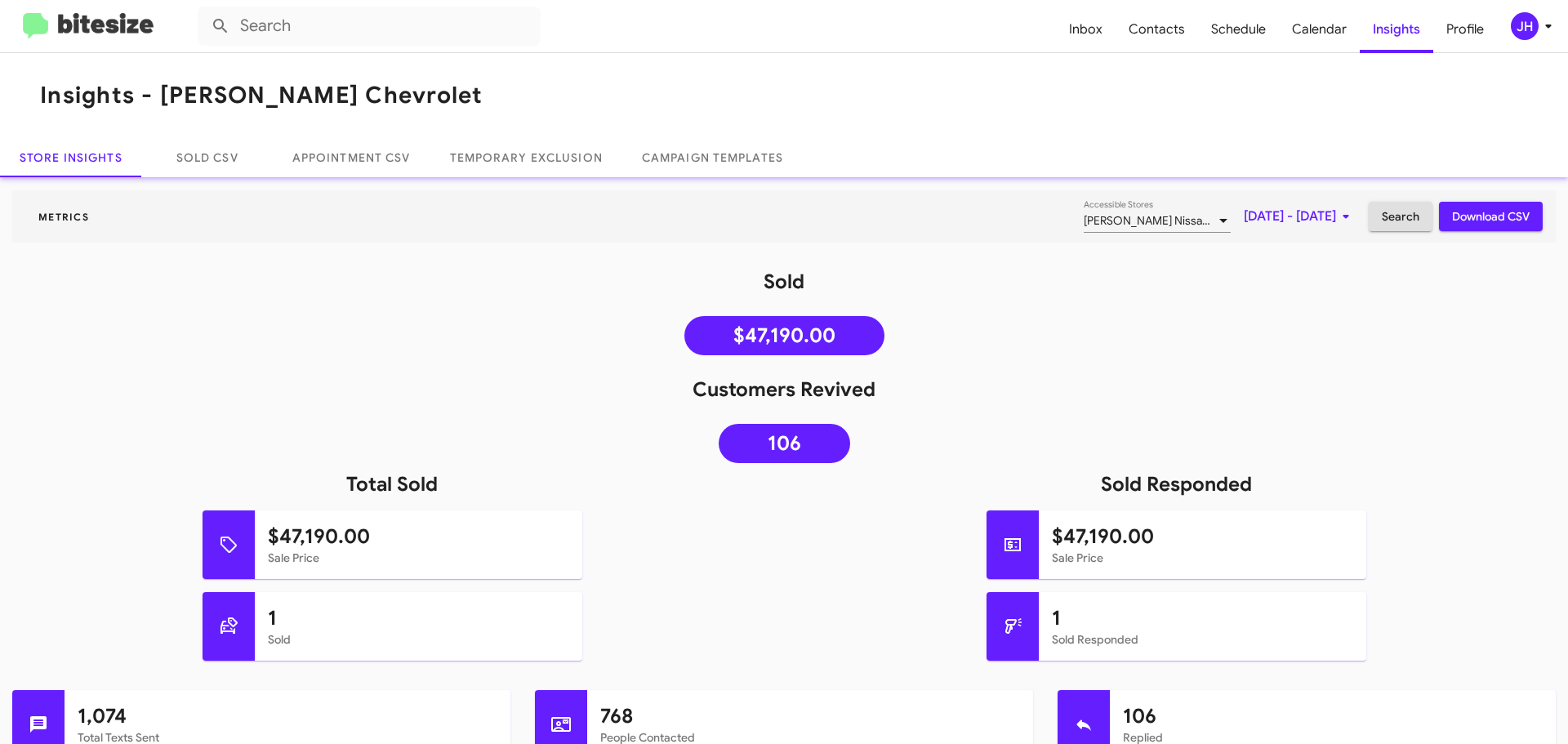
click at [1125, 224] on span "Nielsen Nissan of Denville" at bounding box center [1174, 220] width 181 height 15
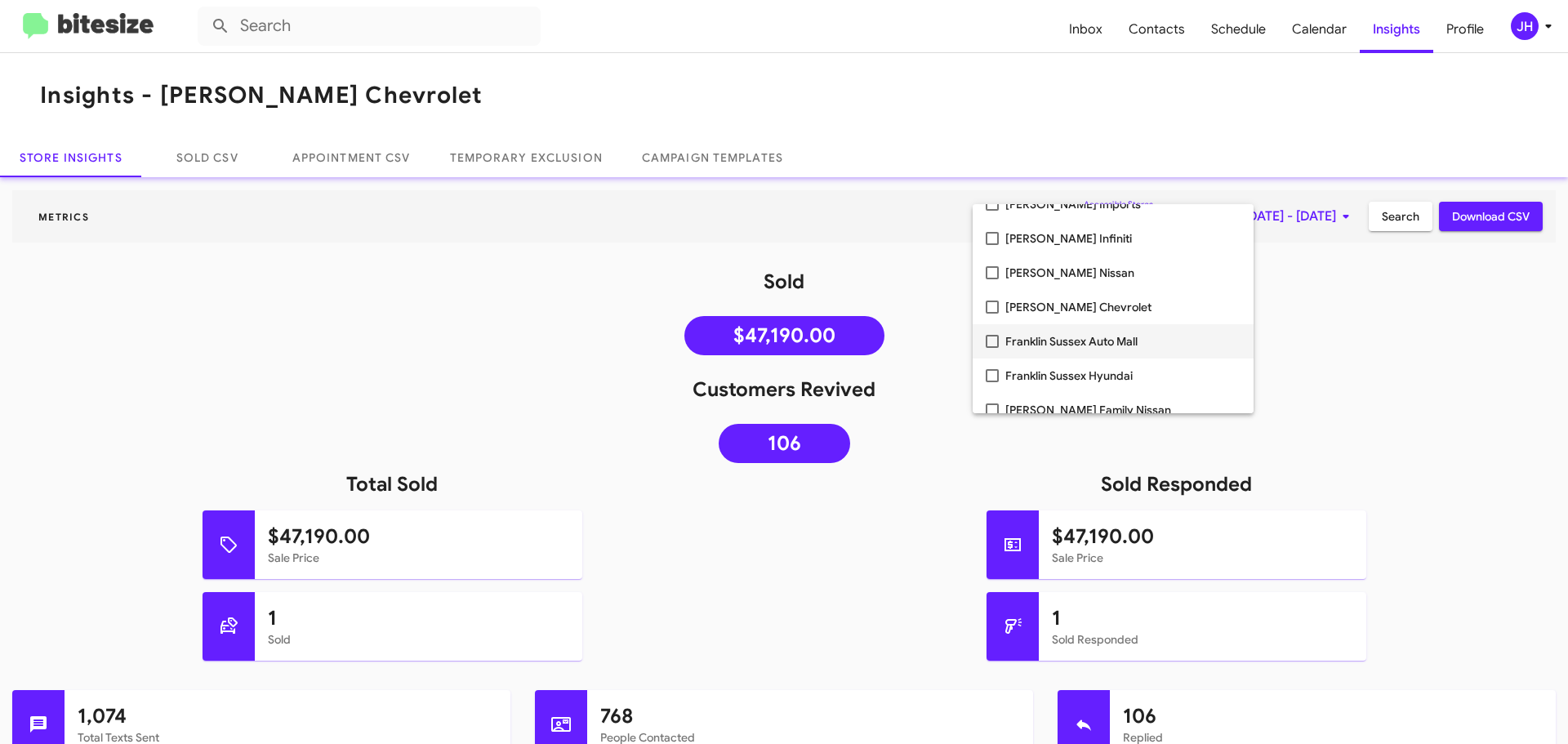
scroll to position [735, 0]
click at [1002, 338] on mat-option "Franklin Sussex Auto Mall" at bounding box center [1113, 344] width 281 height 35
click at [1350, 338] on div at bounding box center [784, 372] width 1568 height 744
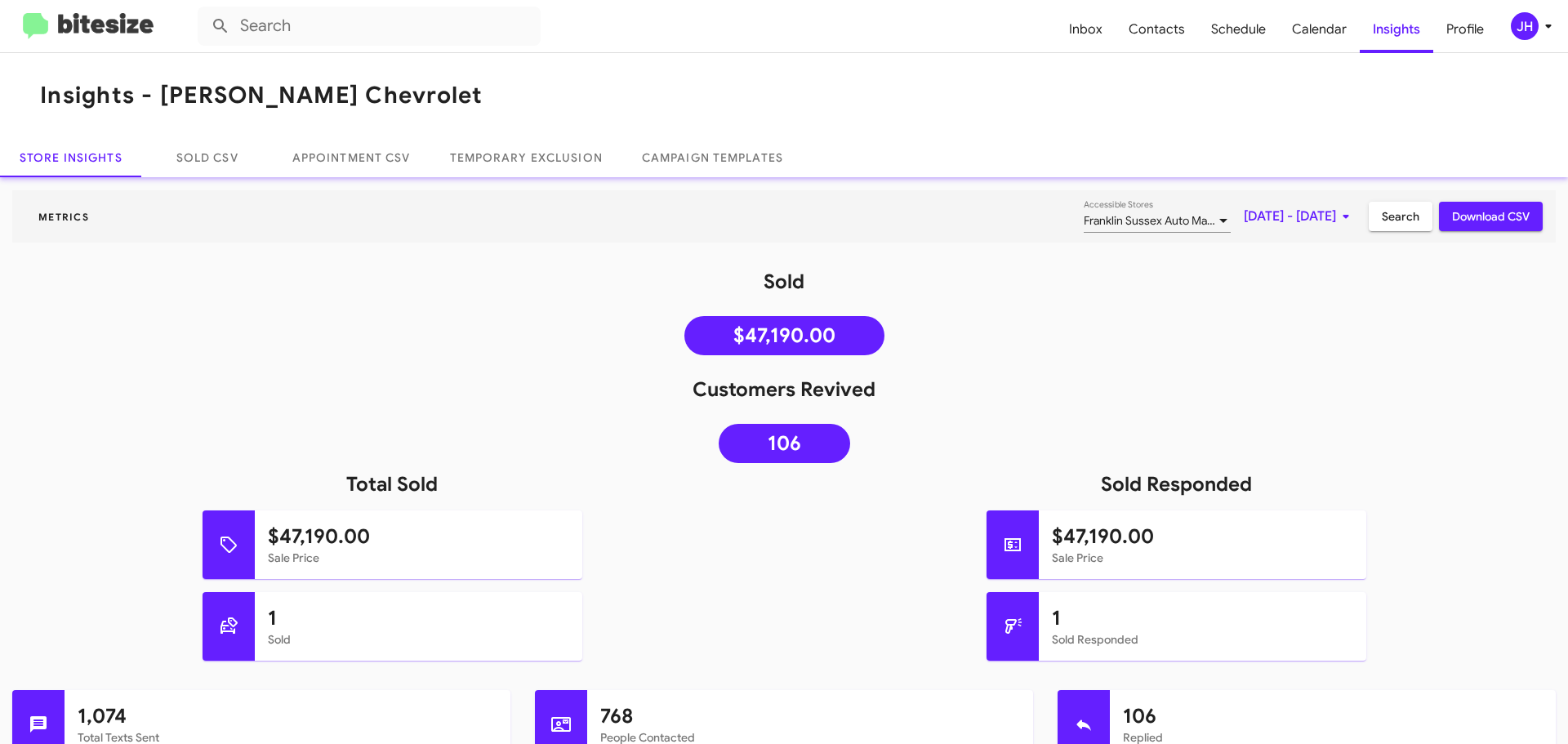
click at [1384, 204] on span "Search" at bounding box center [1400, 216] width 37 height 29
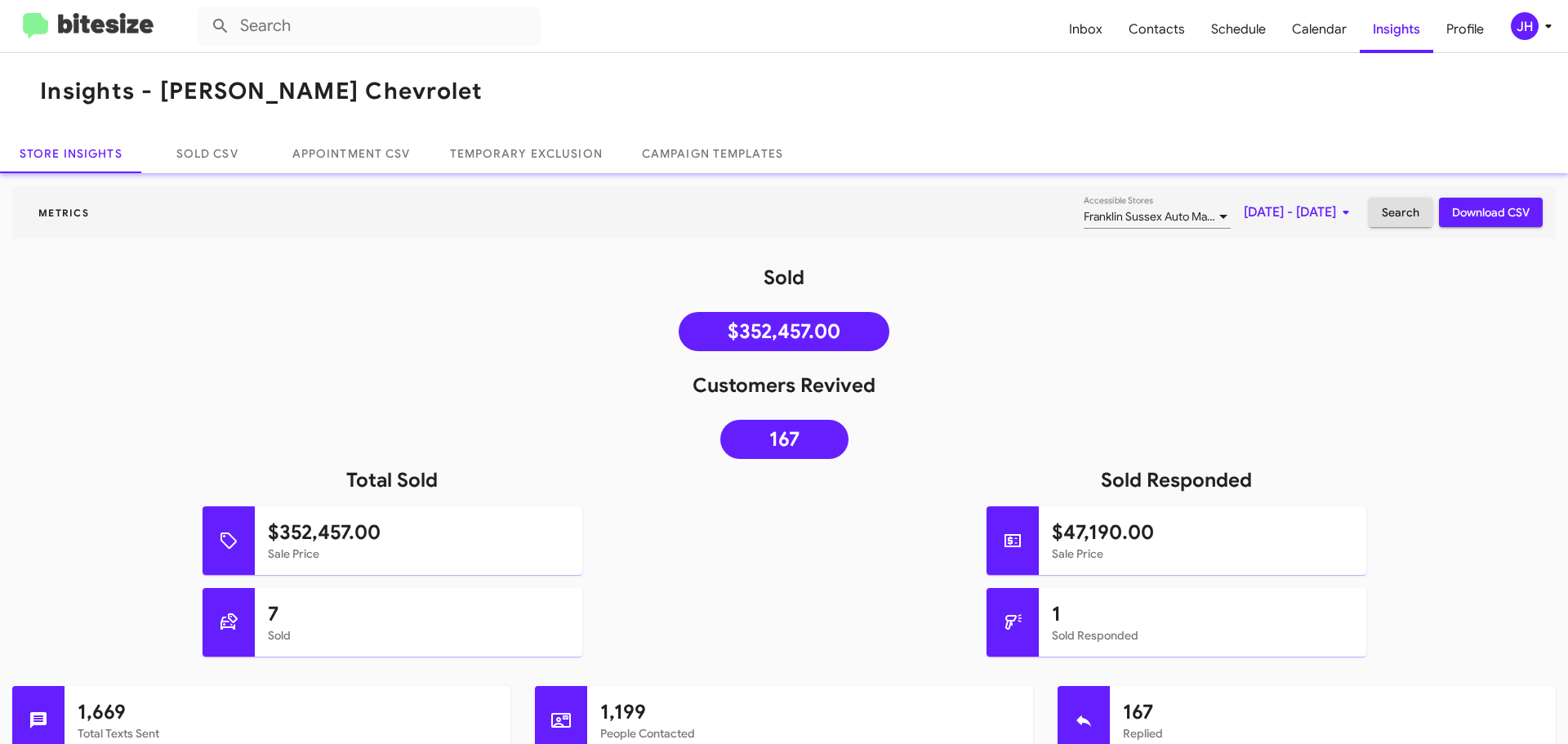
scroll to position [0, 0]
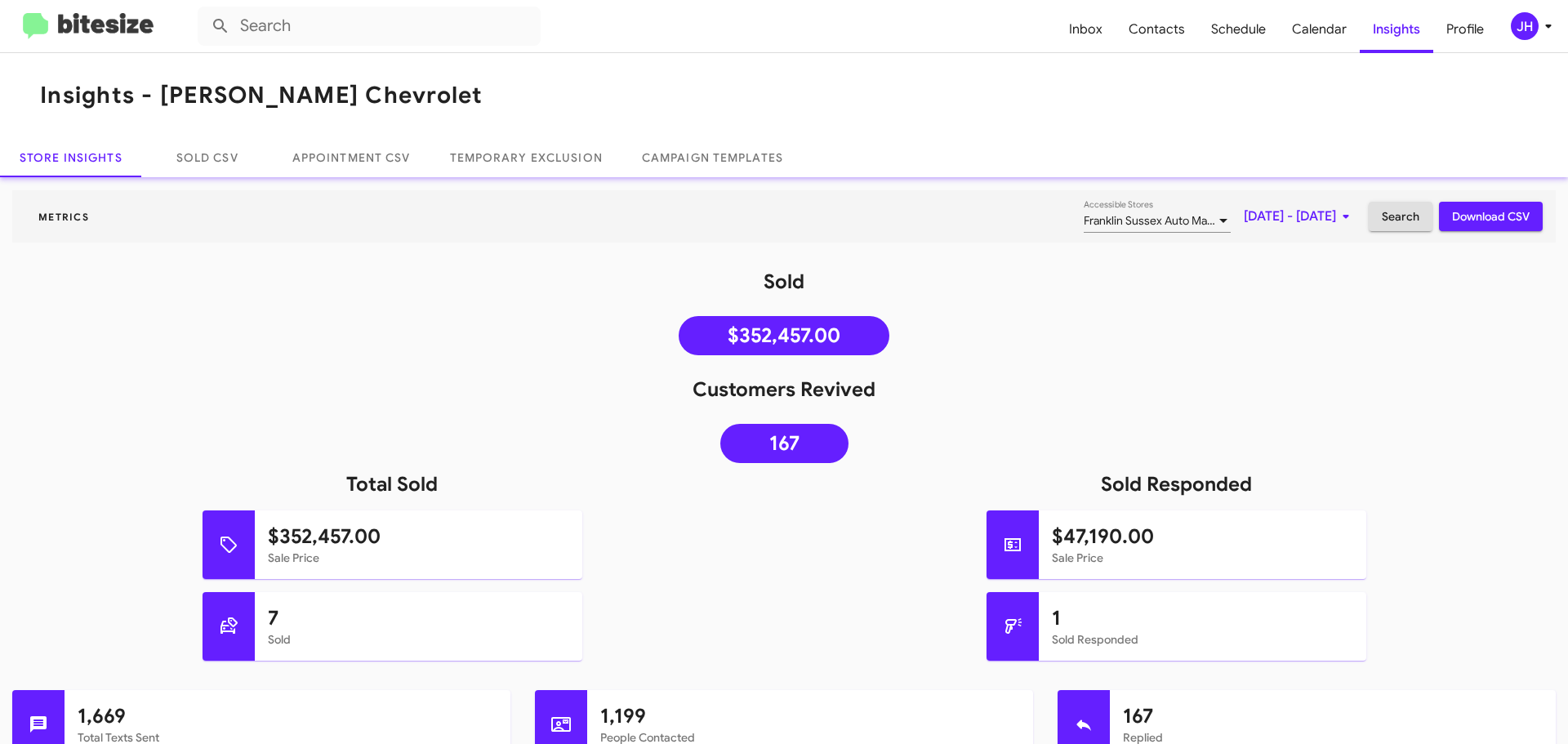
click at [1135, 220] on span "Franklin Sussex Auto Mall, Nielsen Nissan of Denville" at bounding box center [1277, 220] width 387 height 15
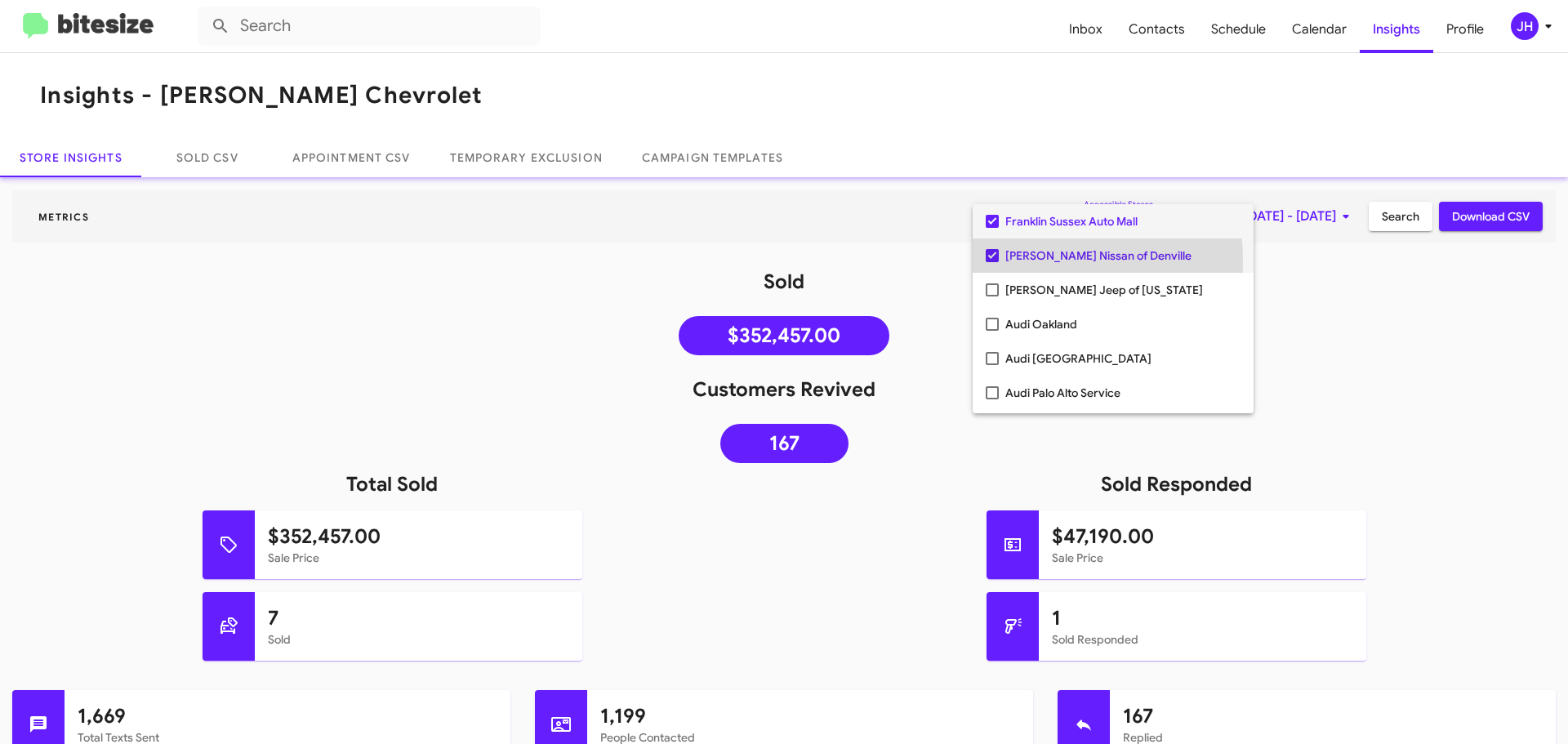
click at [990, 261] on mat-pseudo-checkbox at bounding box center [992, 256] width 13 height 13
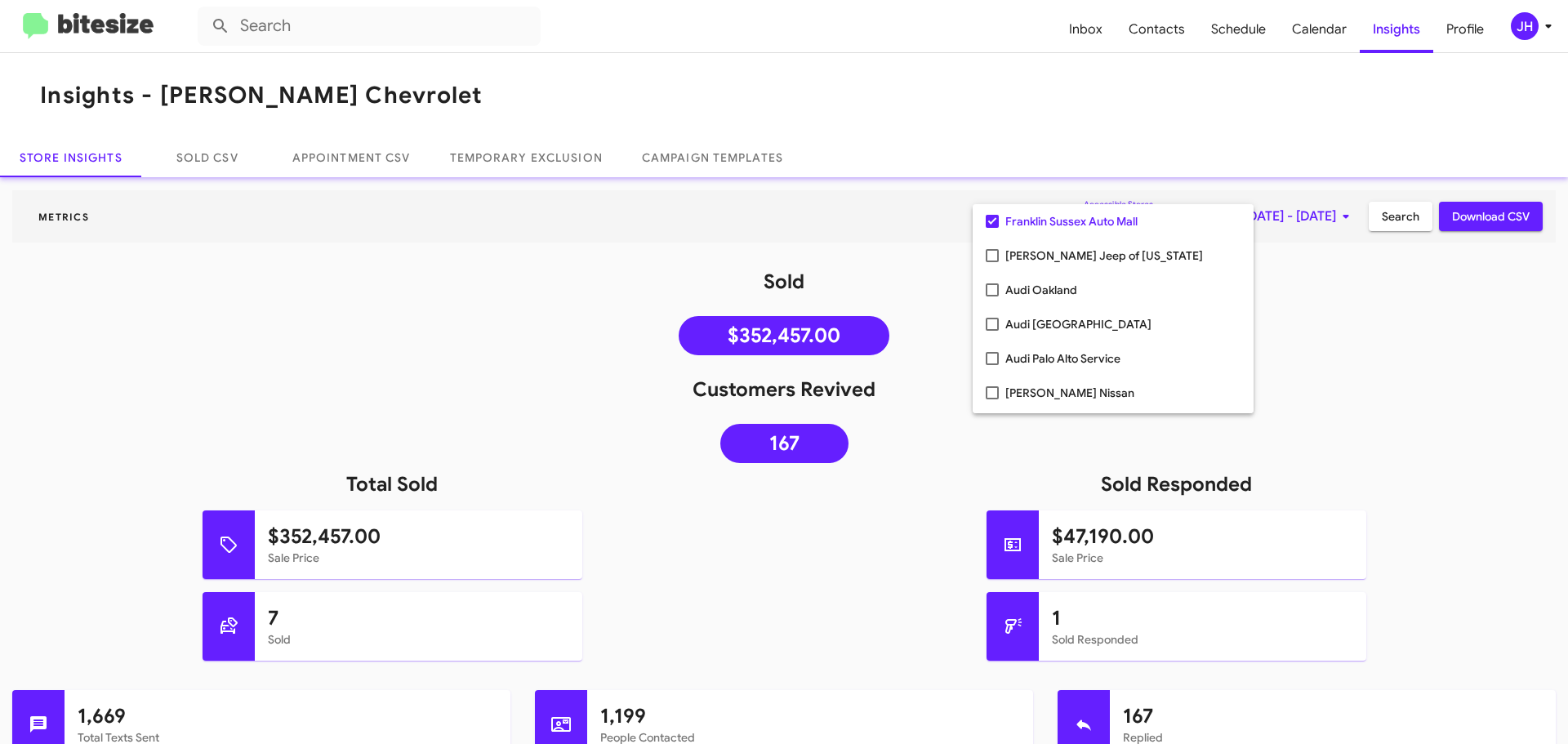
click at [1303, 317] on div at bounding box center [784, 372] width 1568 height 744
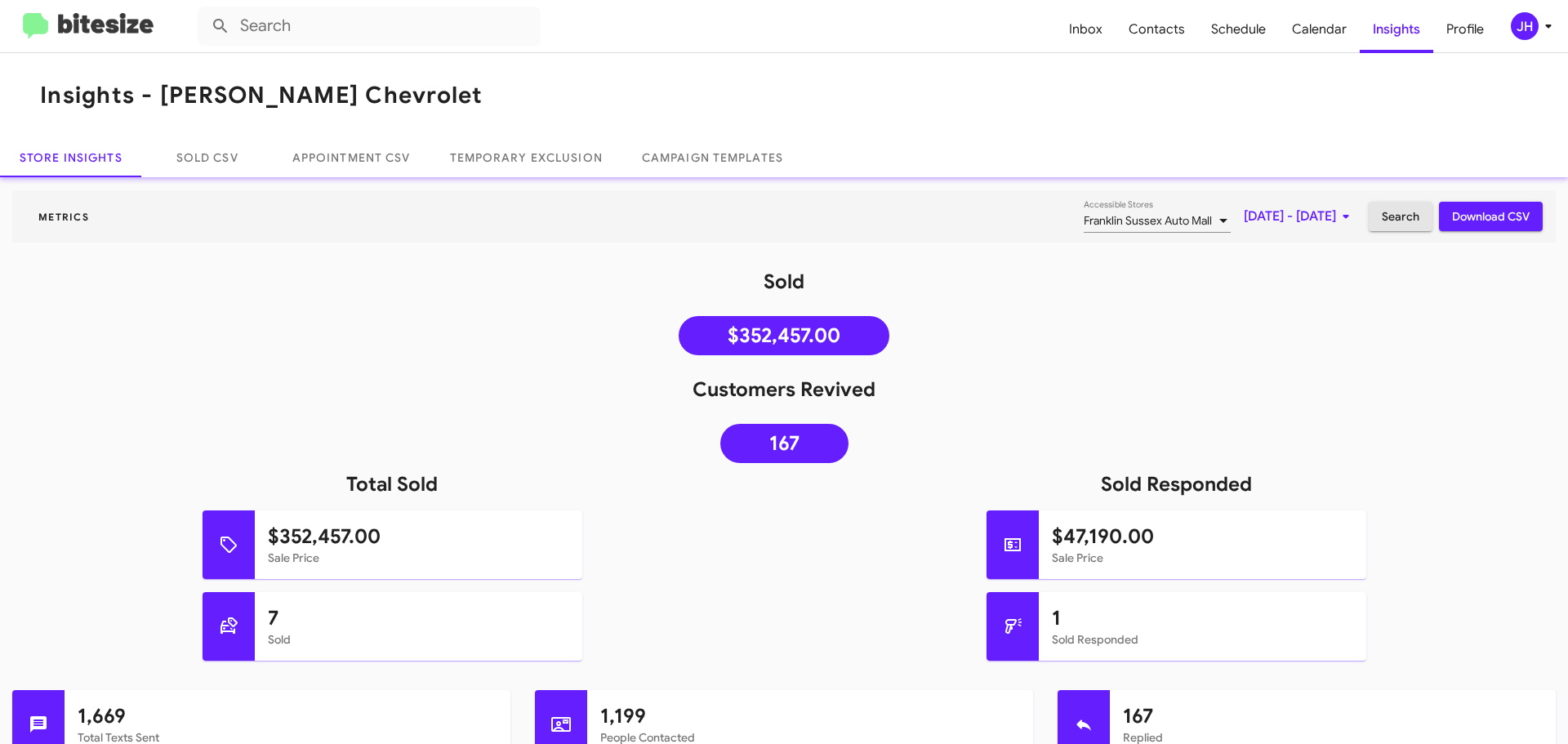
click at [1385, 217] on span "Search" at bounding box center [1400, 216] width 37 height 29
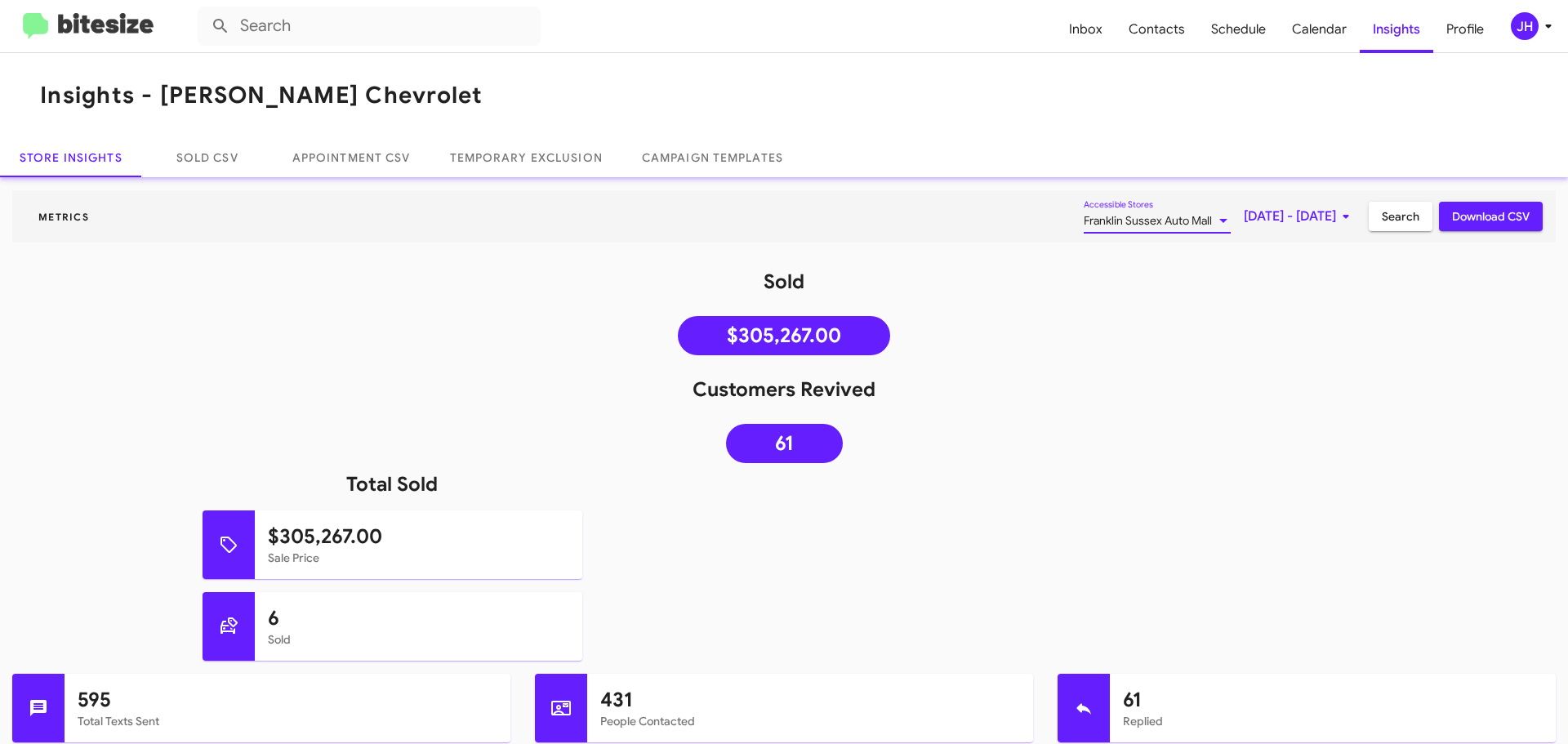
click at [1099, 222] on span "Franklin Sussex Auto Mall" at bounding box center [1148, 220] width 128 height 15
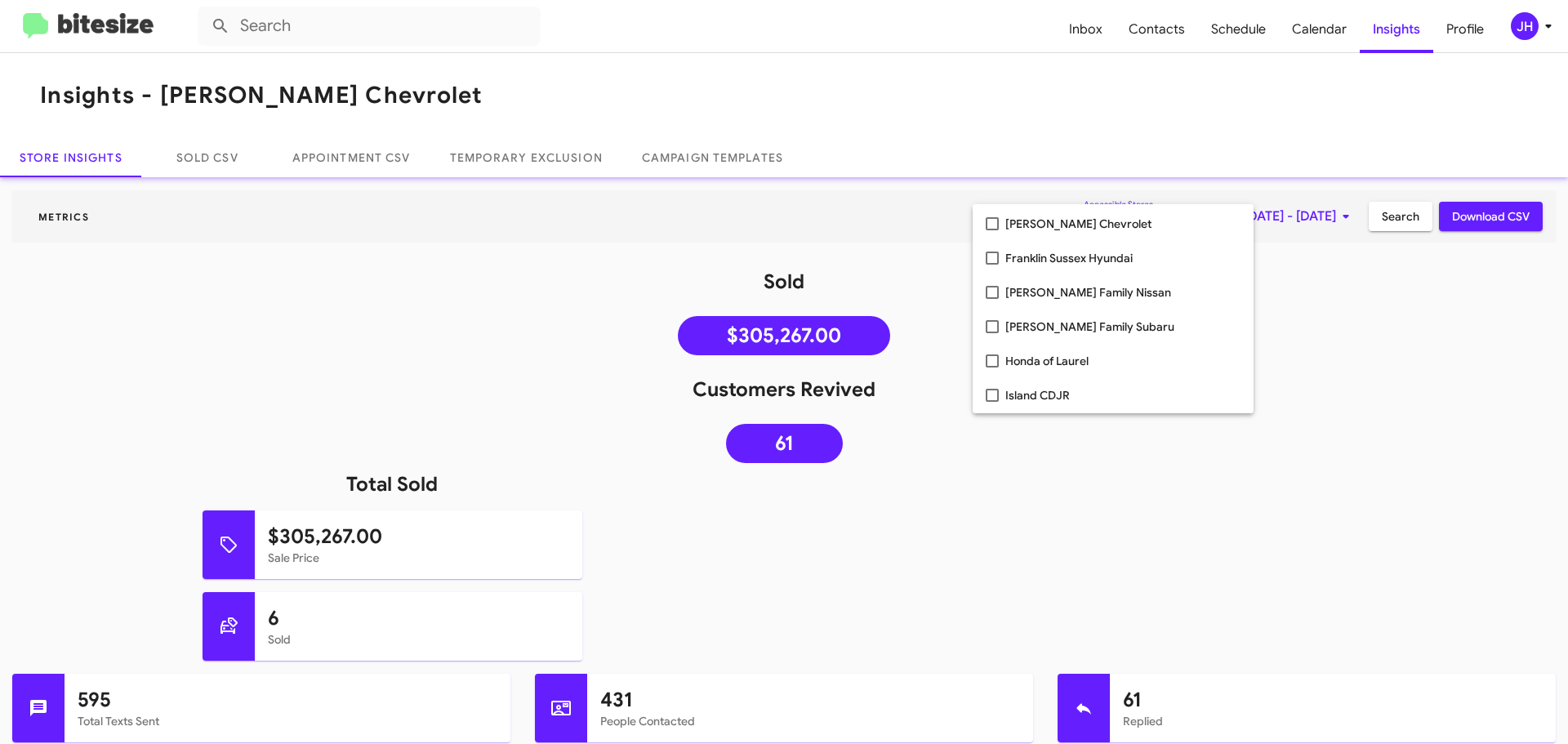
scroll to position [817, 0]
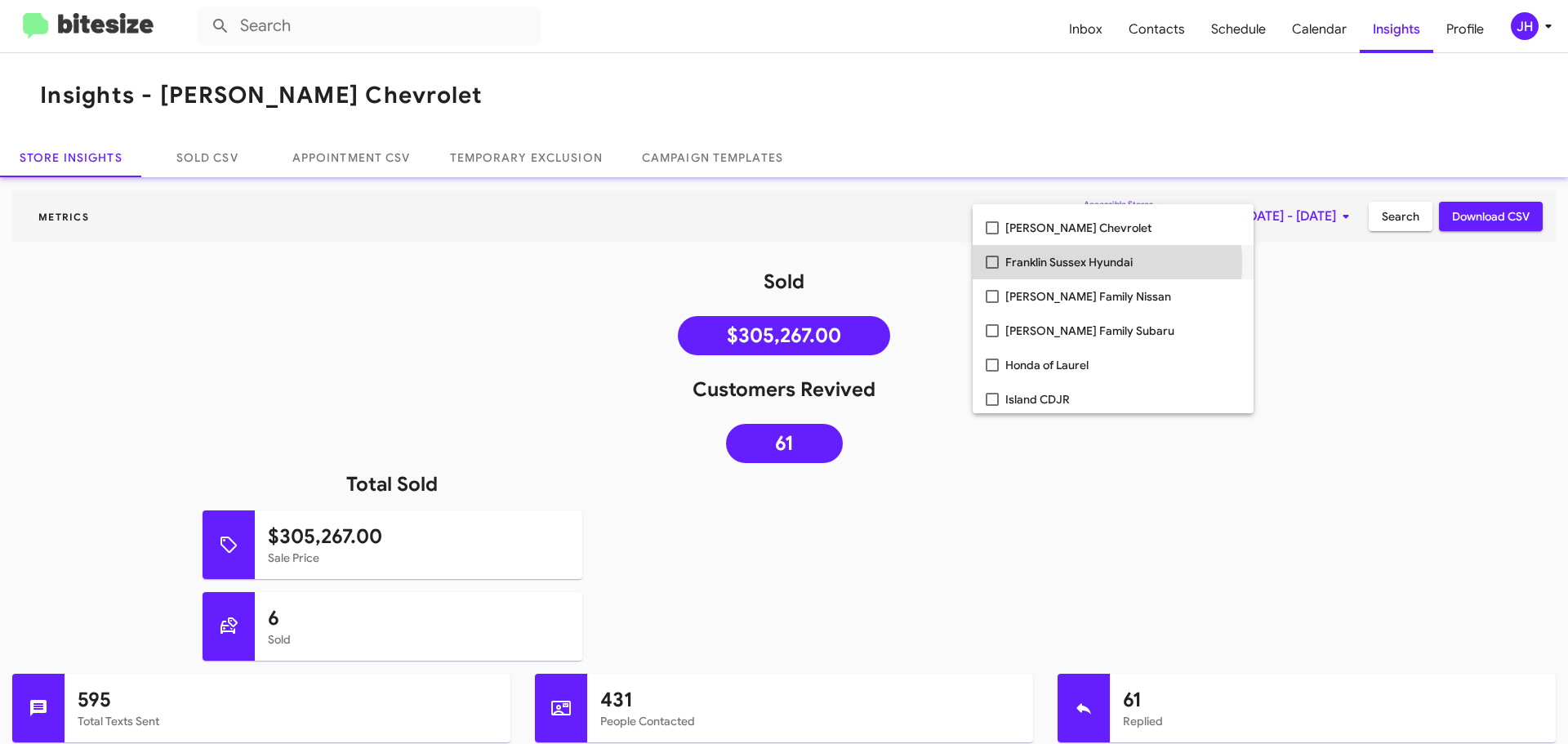
click at [1058, 262] on span "Franklin Sussex Hyundai" at bounding box center [1122, 262] width 236 height 35
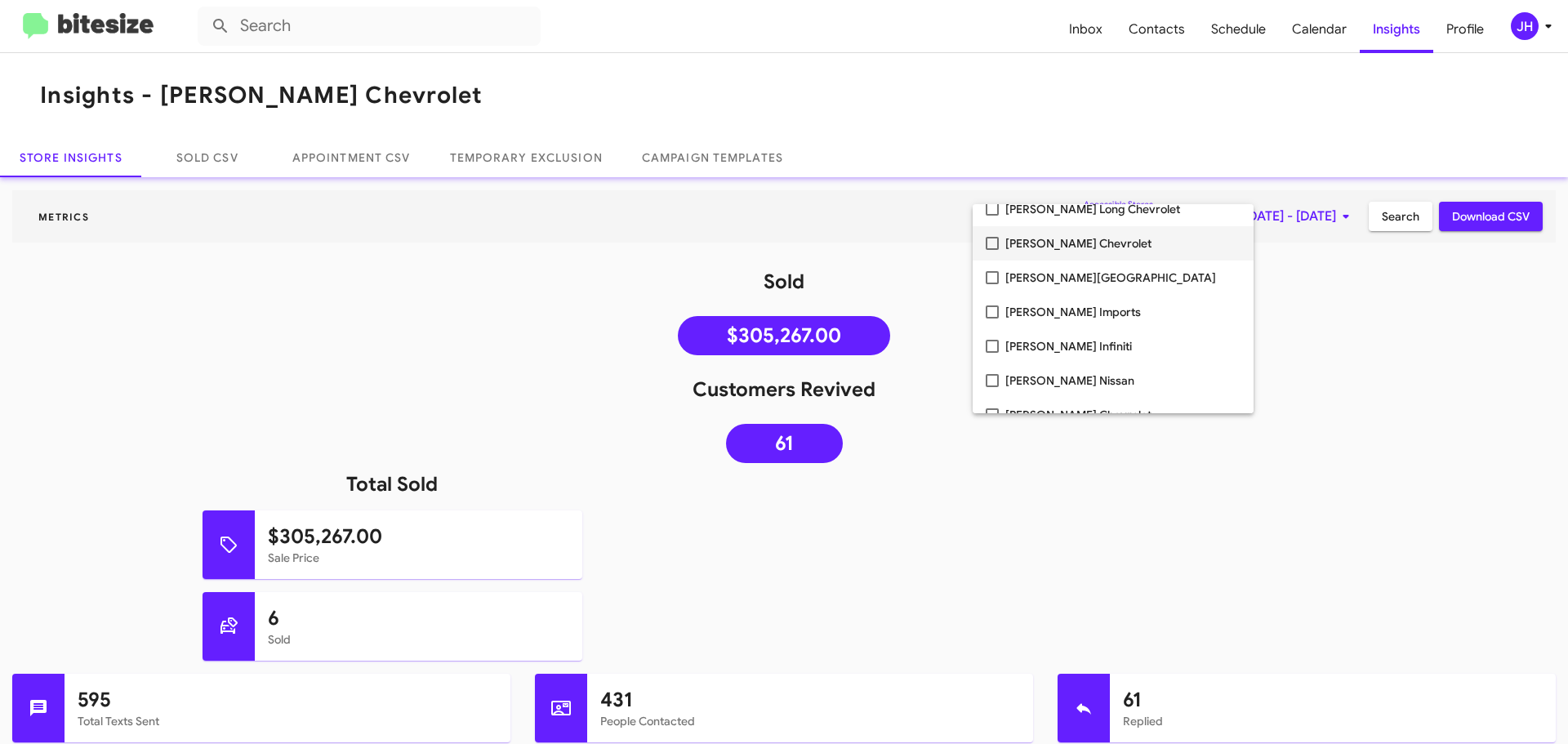
scroll to position [0, 0]
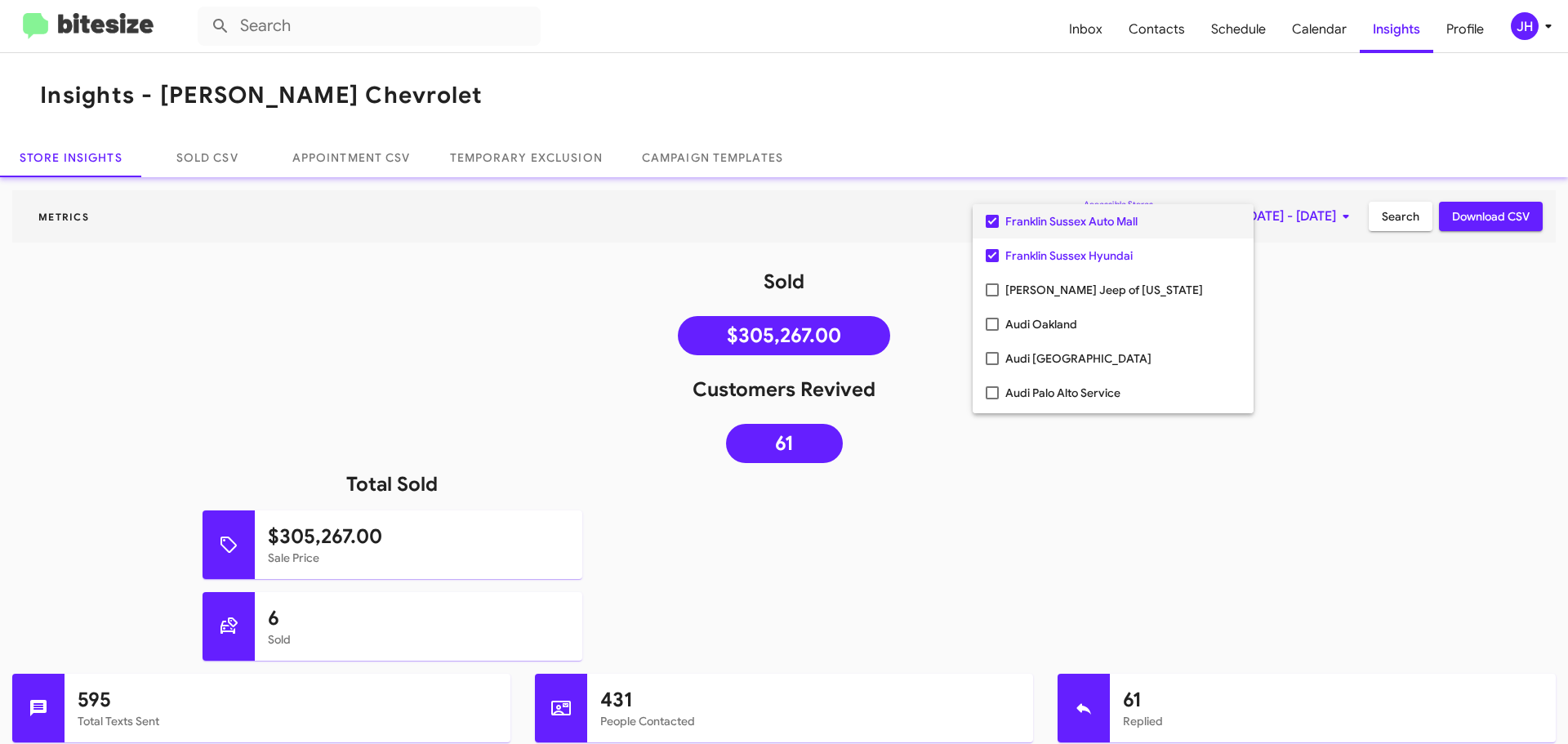
click at [997, 218] on mat-pseudo-checkbox at bounding box center [992, 221] width 13 height 13
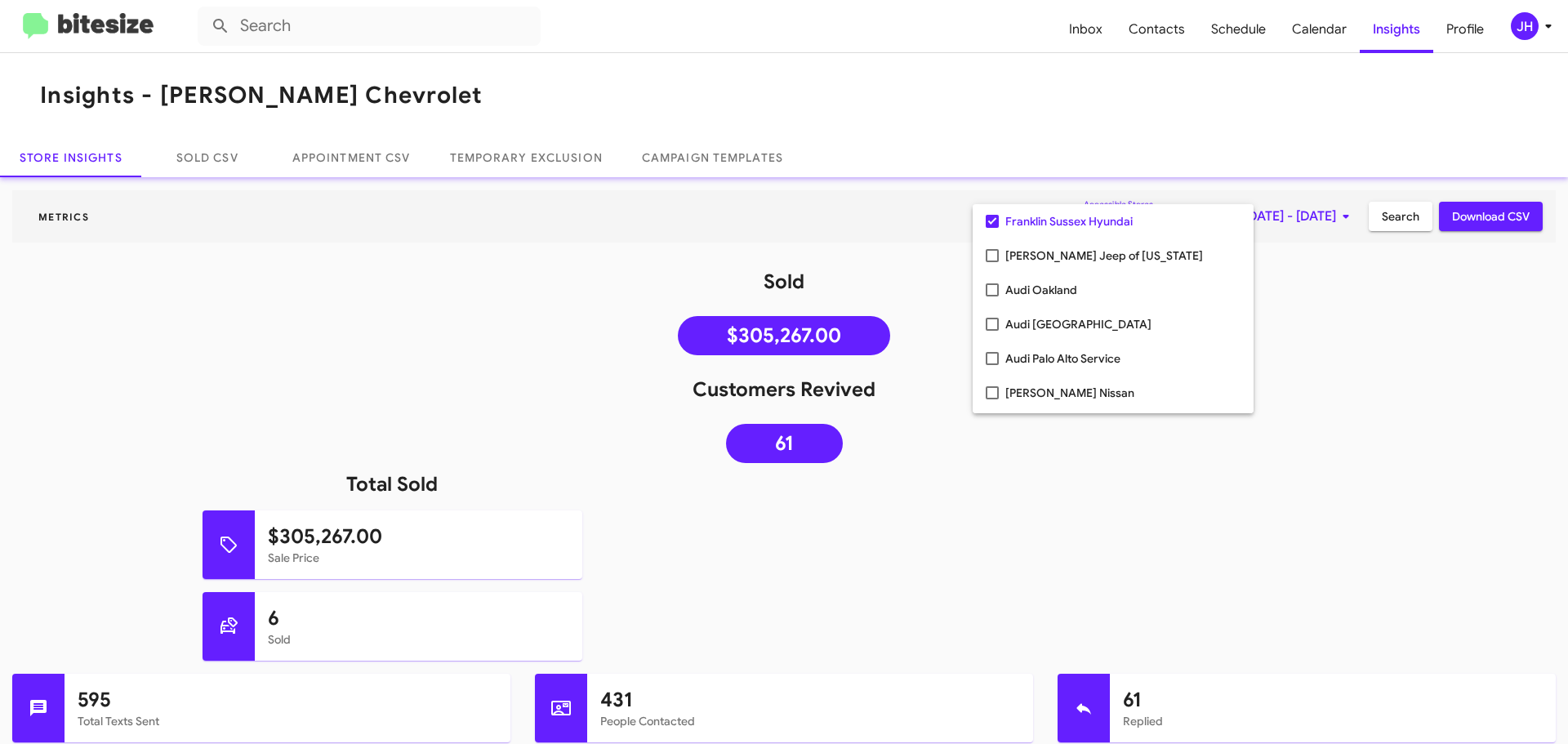
click at [1329, 351] on div at bounding box center [784, 372] width 1568 height 744
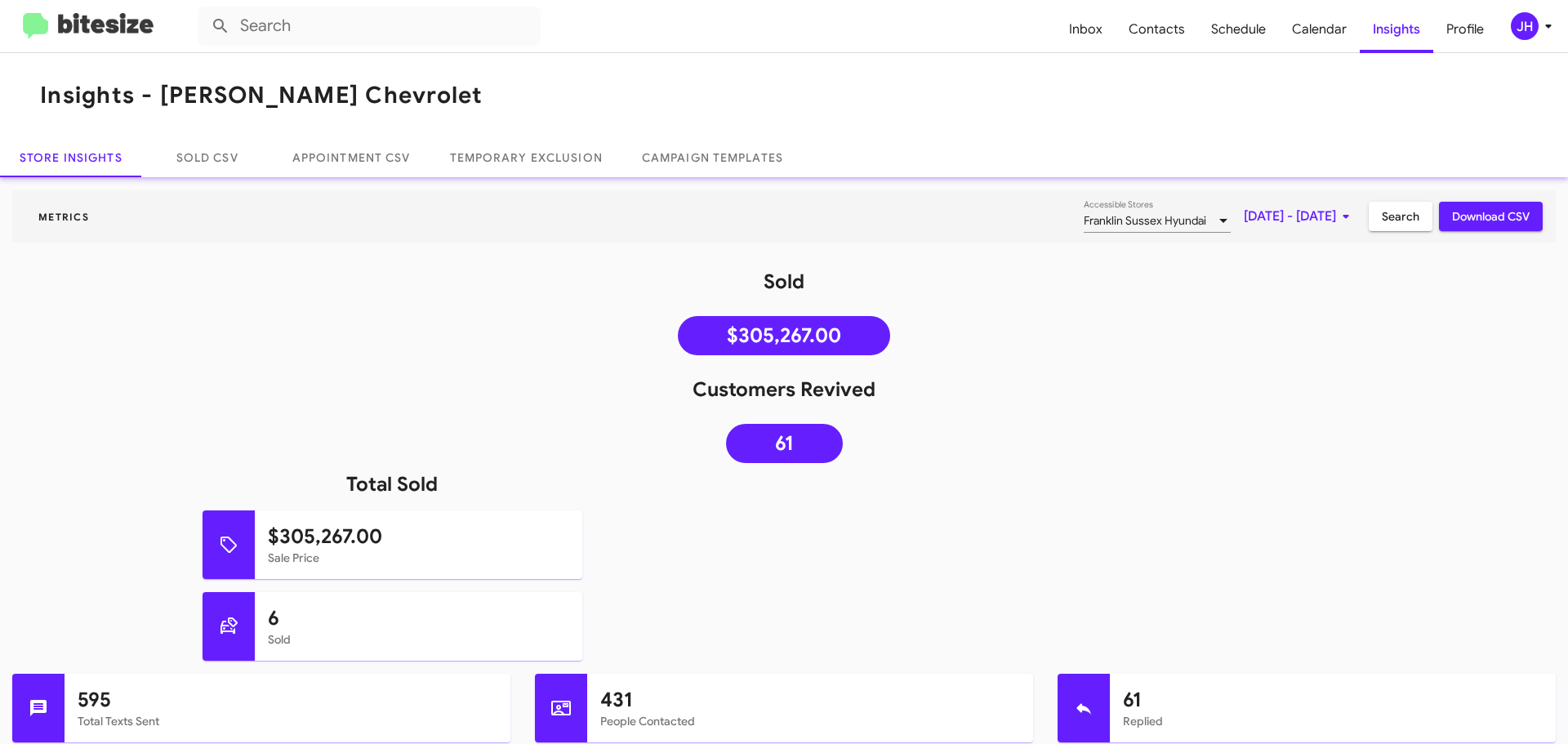
click at [1382, 206] on span "Search" at bounding box center [1400, 216] width 37 height 29
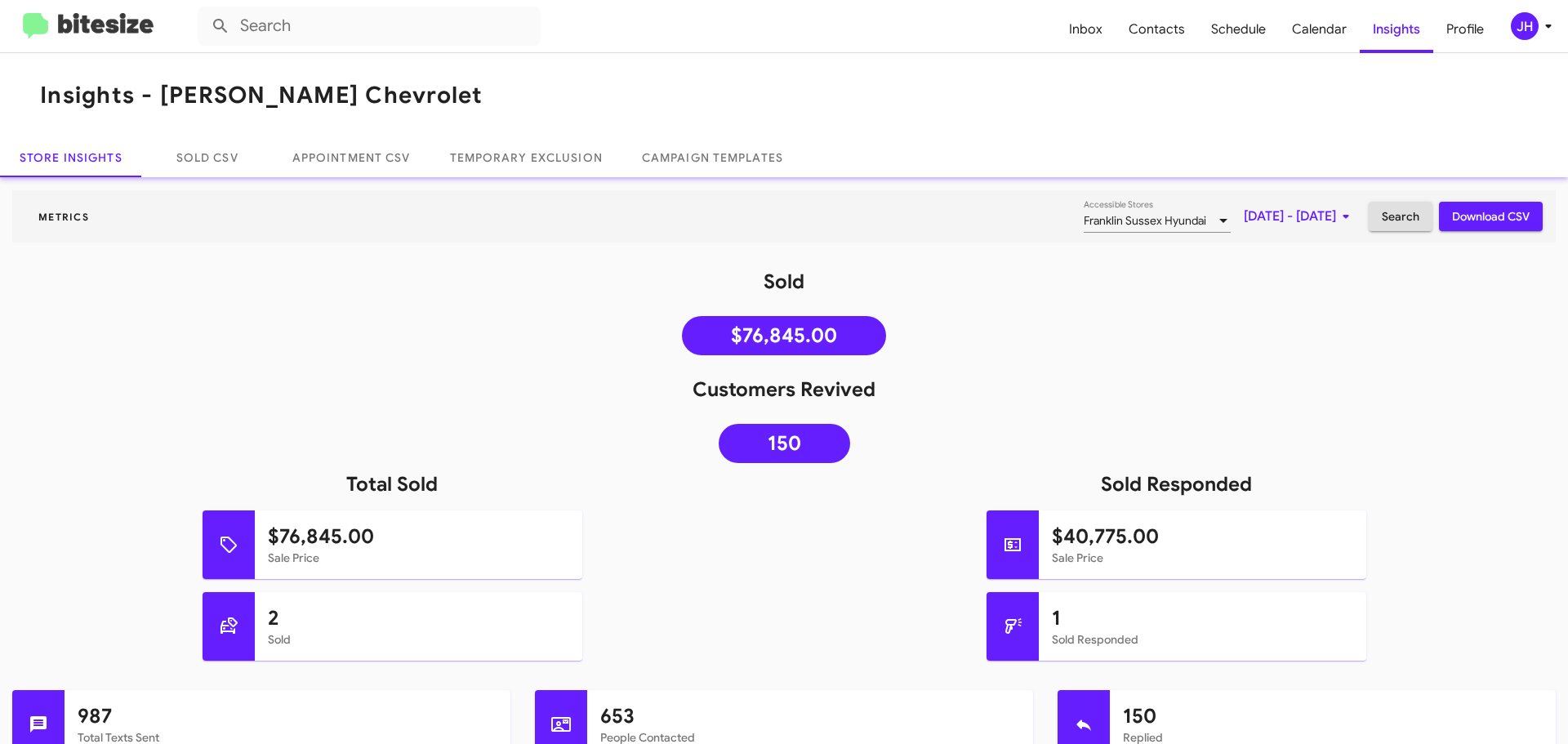
click at [1542, 35] on icon at bounding box center [1549, 26] width 20 height 20
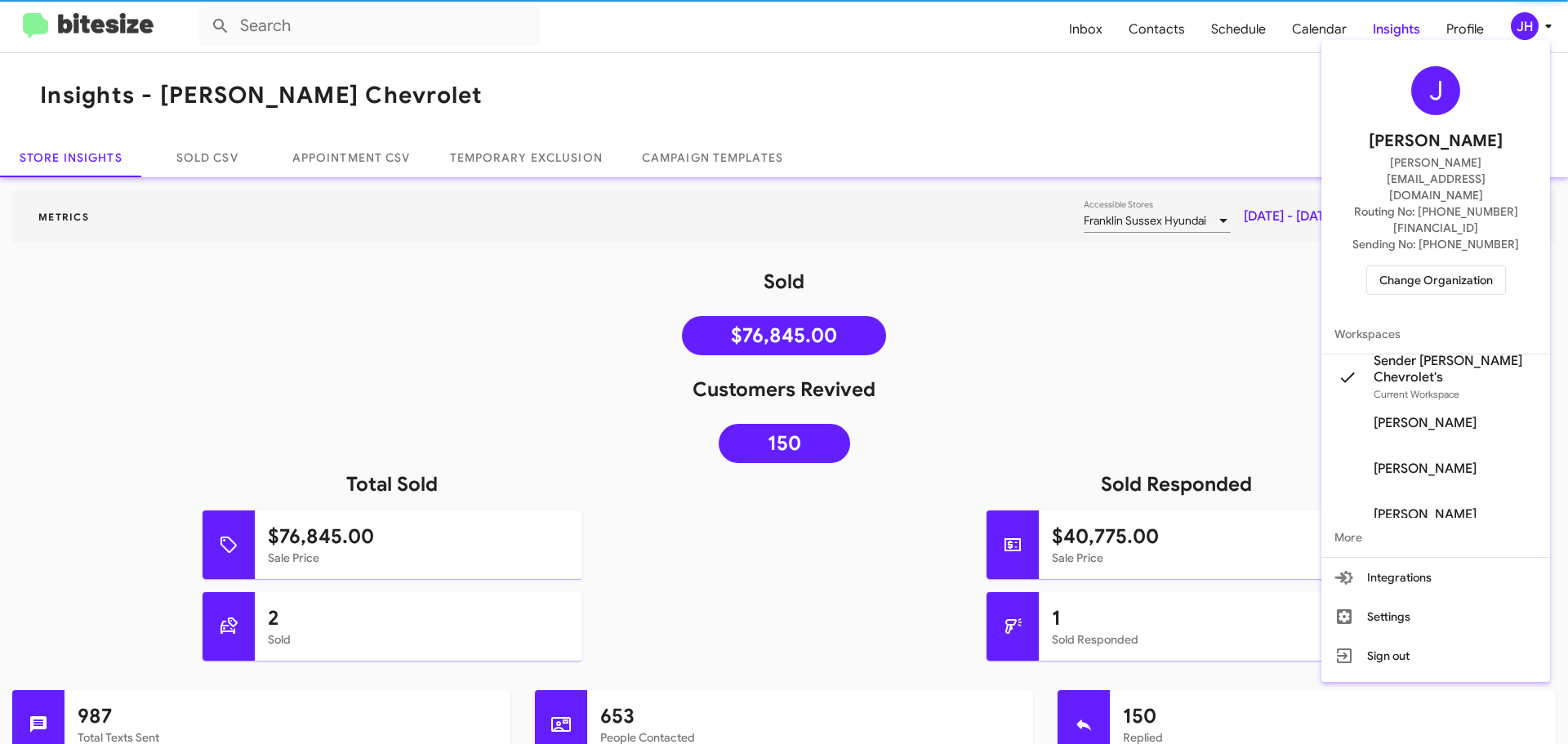
click at [1432, 246] on div "J Jacob Henry jacob@bitesize.co Routing No: +1 (973) 306-4852 Sending No: +1 (9…" at bounding box center [1435, 180] width 228 height 268
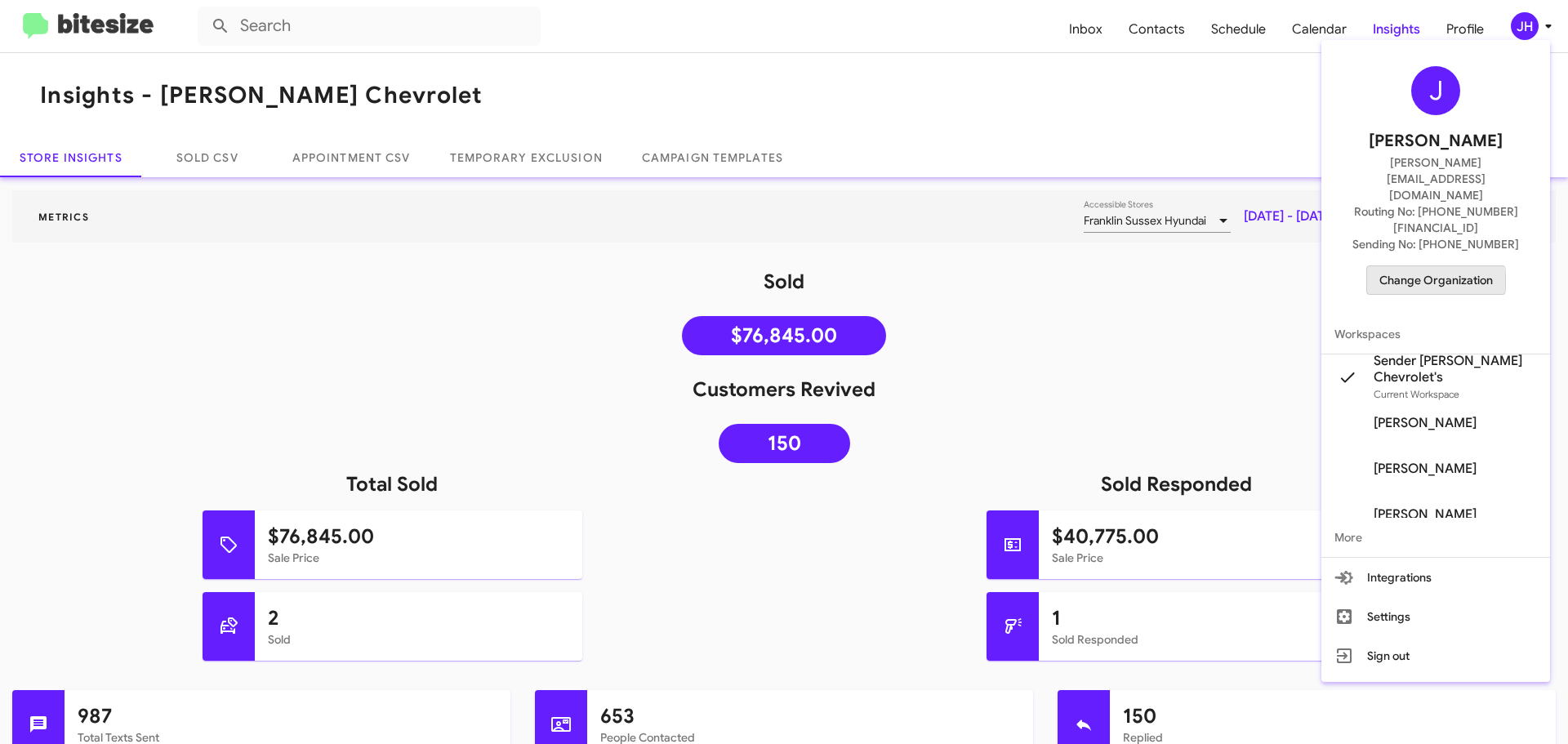
click at [1432, 266] on span "Change Organization" at bounding box center [1436, 280] width 114 height 28
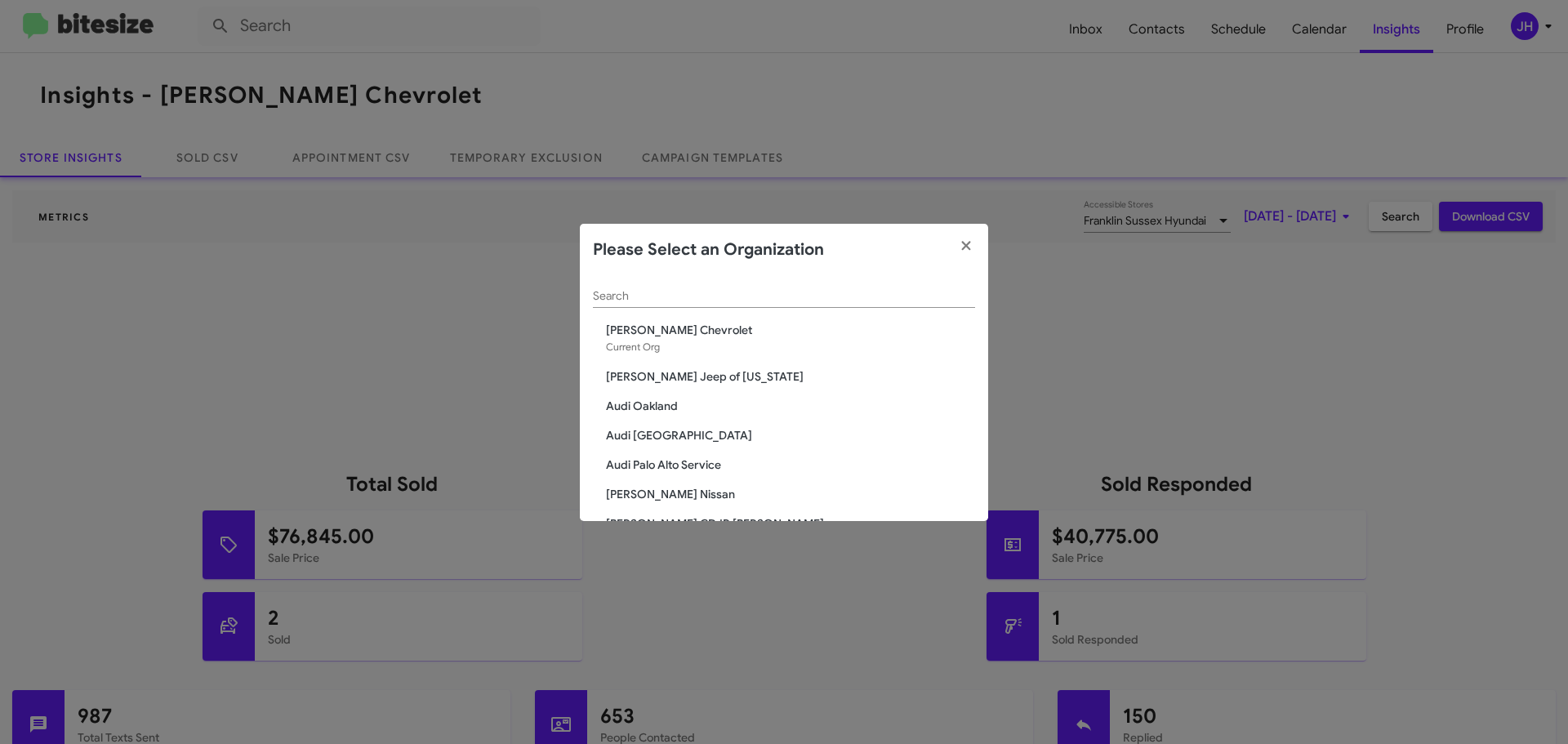
click at [673, 290] on input "Search" at bounding box center [784, 297] width 382 height 13
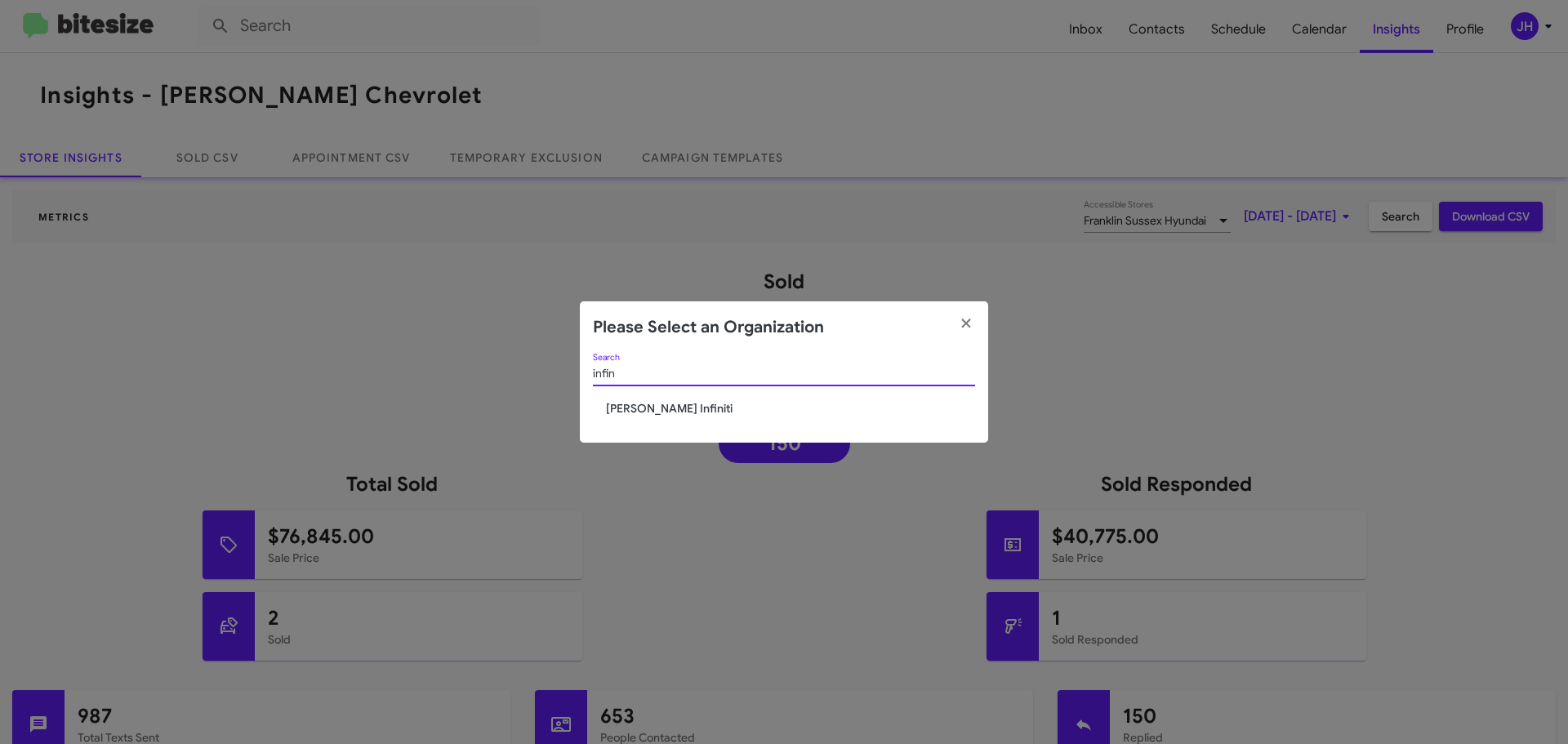
type input "infin"
click at [656, 406] on span "[PERSON_NAME] Infiniti" at bounding box center [790, 408] width 369 height 16
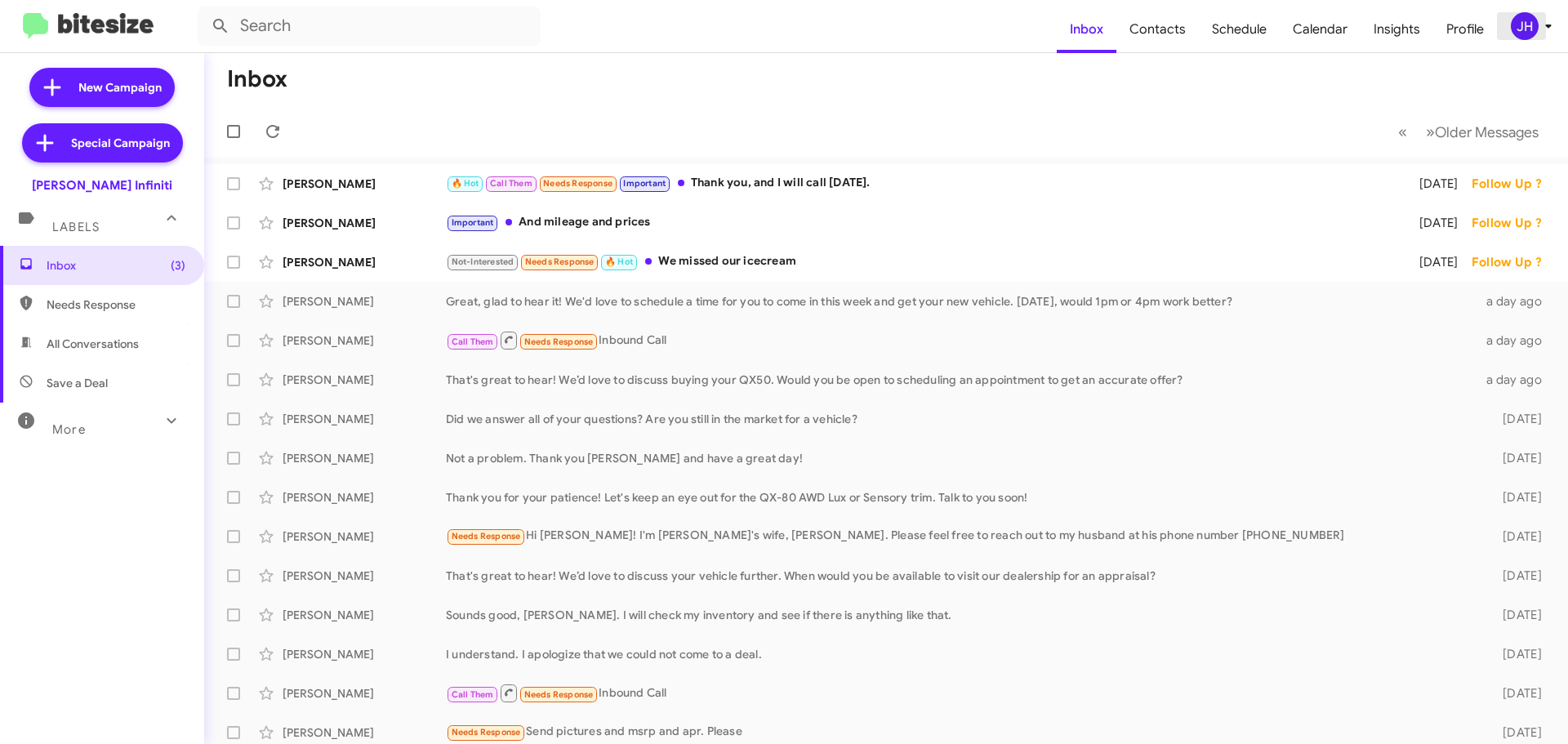
click at [1509, 28] on button "JH" at bounding box center [1523, 25] width 53 height 28
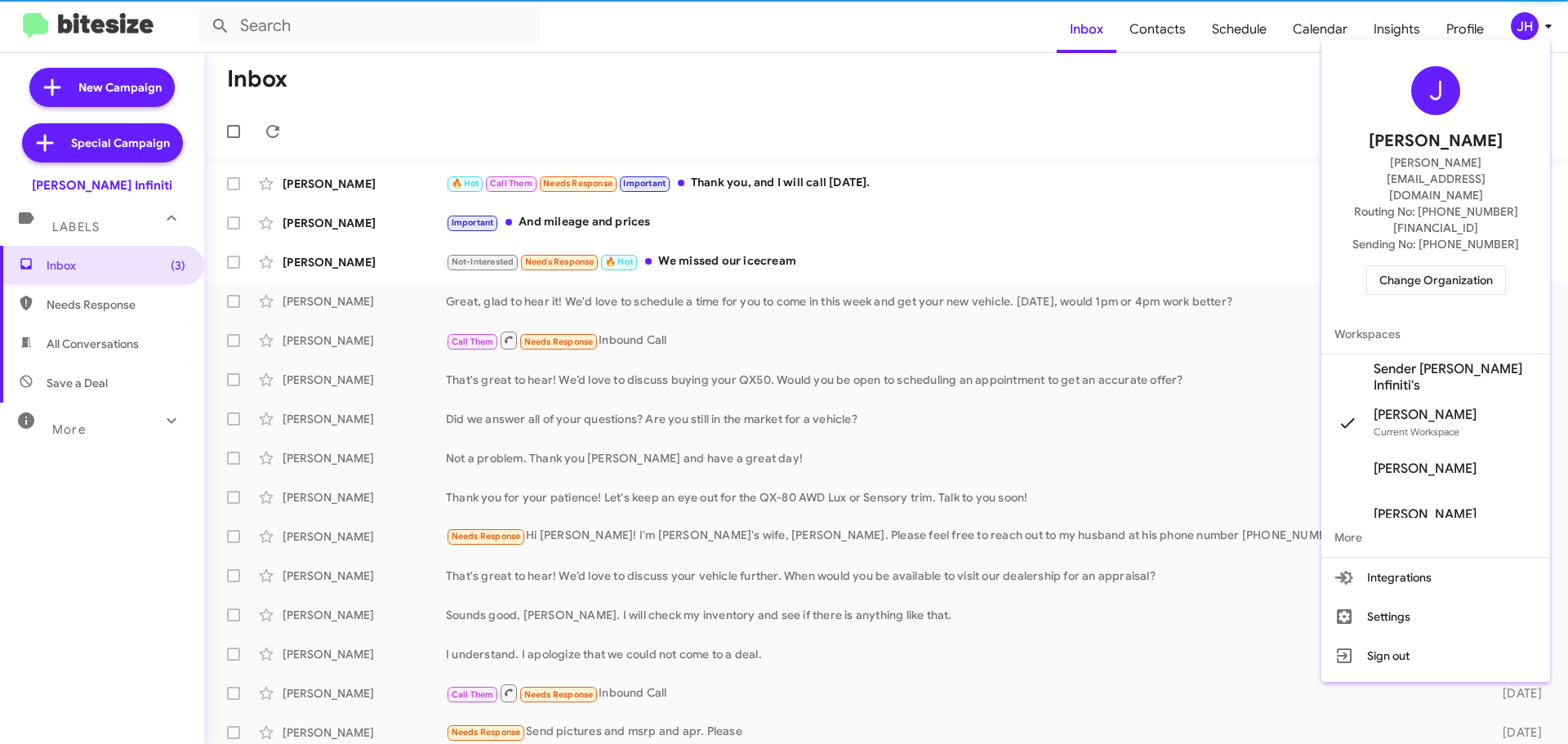
click at [1441, 355] on span "Sender Ed Hicks Infiniti's" at bounding box center [1435, 377] width 228 height 45
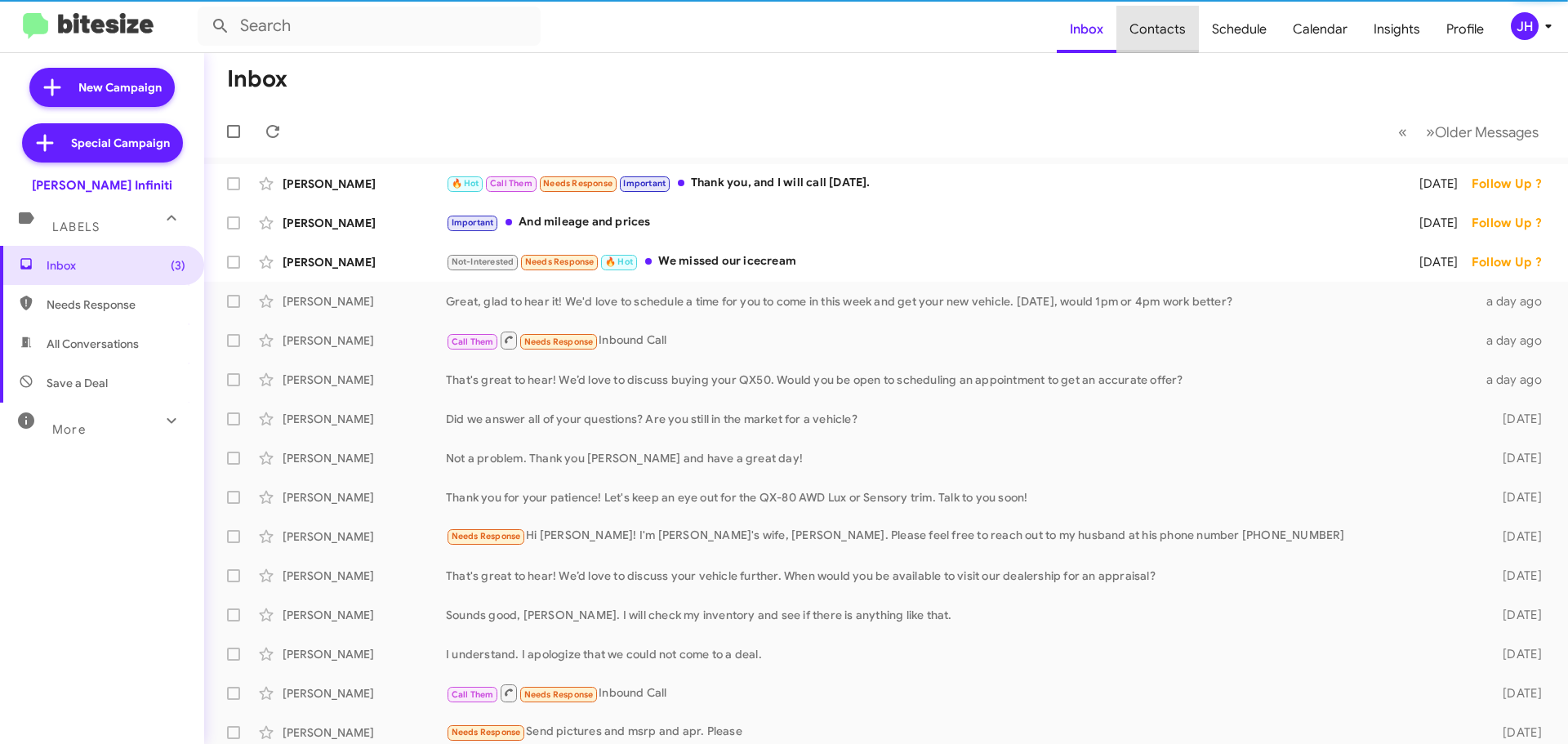
click at [1163, 26] on span "Contacts" at bounding box center [1158, 29] width 83 height 47
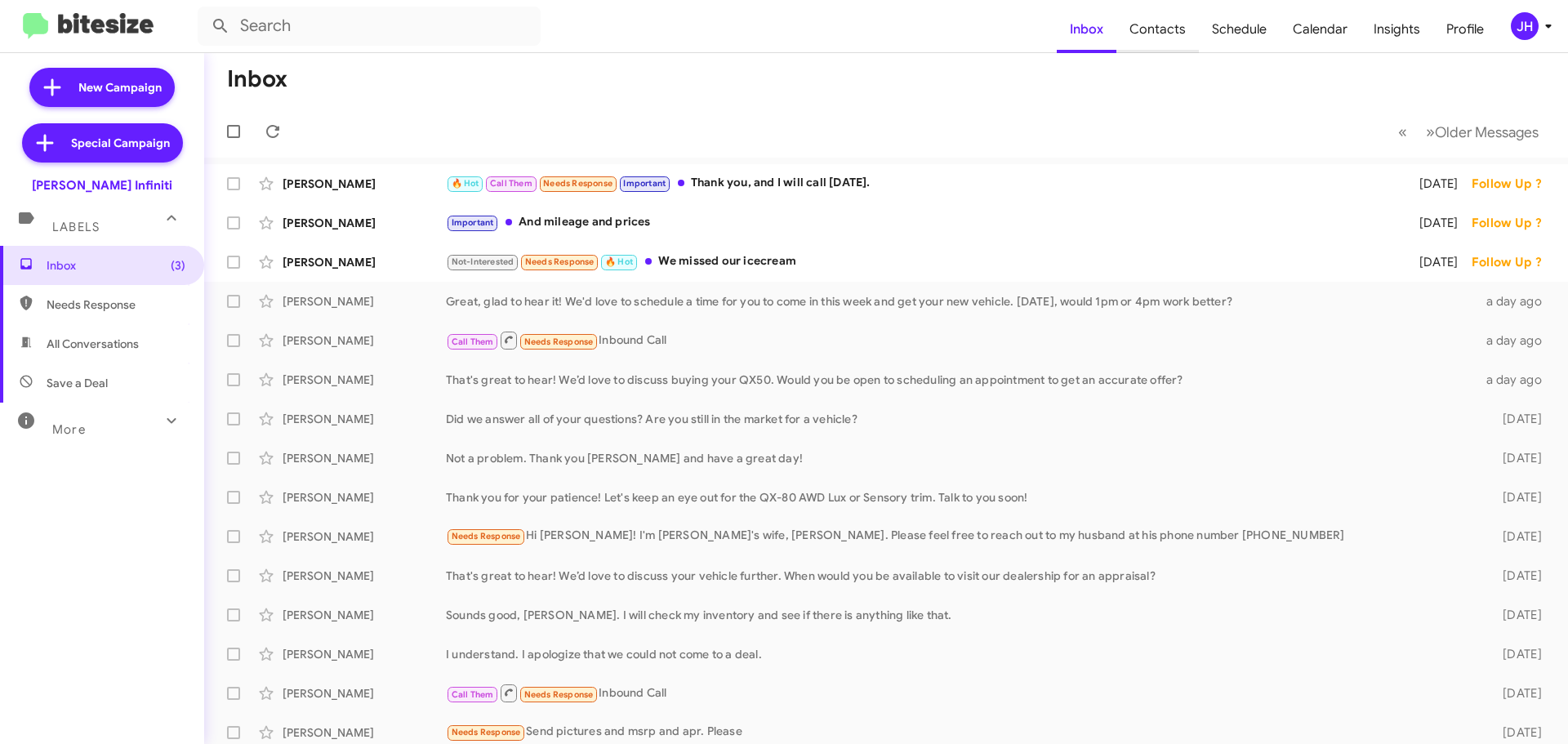
type input "in:groups"
